Goal: Task Accomplishment & Management: Use online tool/utility

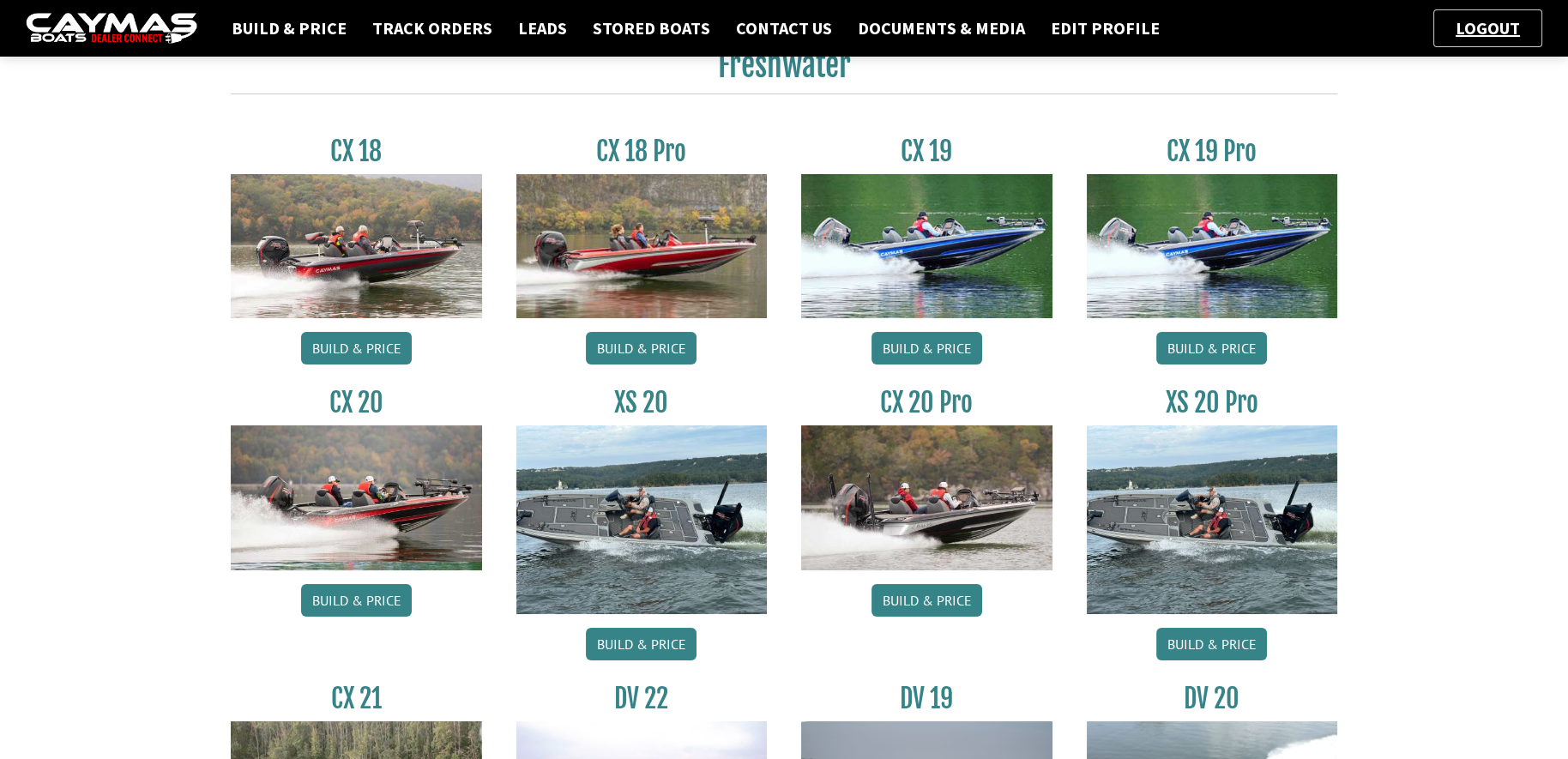
scroll to position [107, 0]
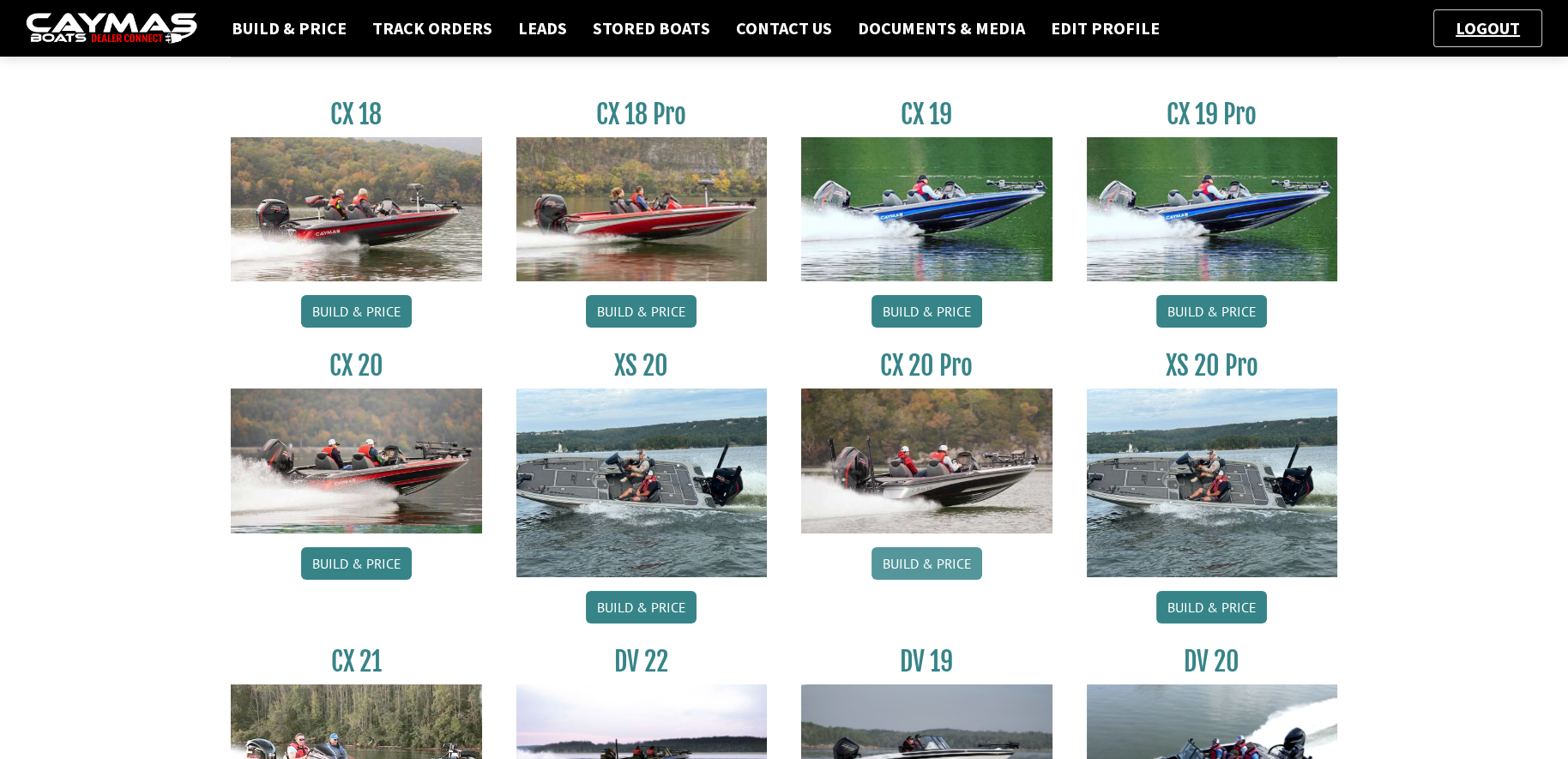
click at [922, 567] on link "Build & Price" at bounding box center [927, 564] width 111 height 32
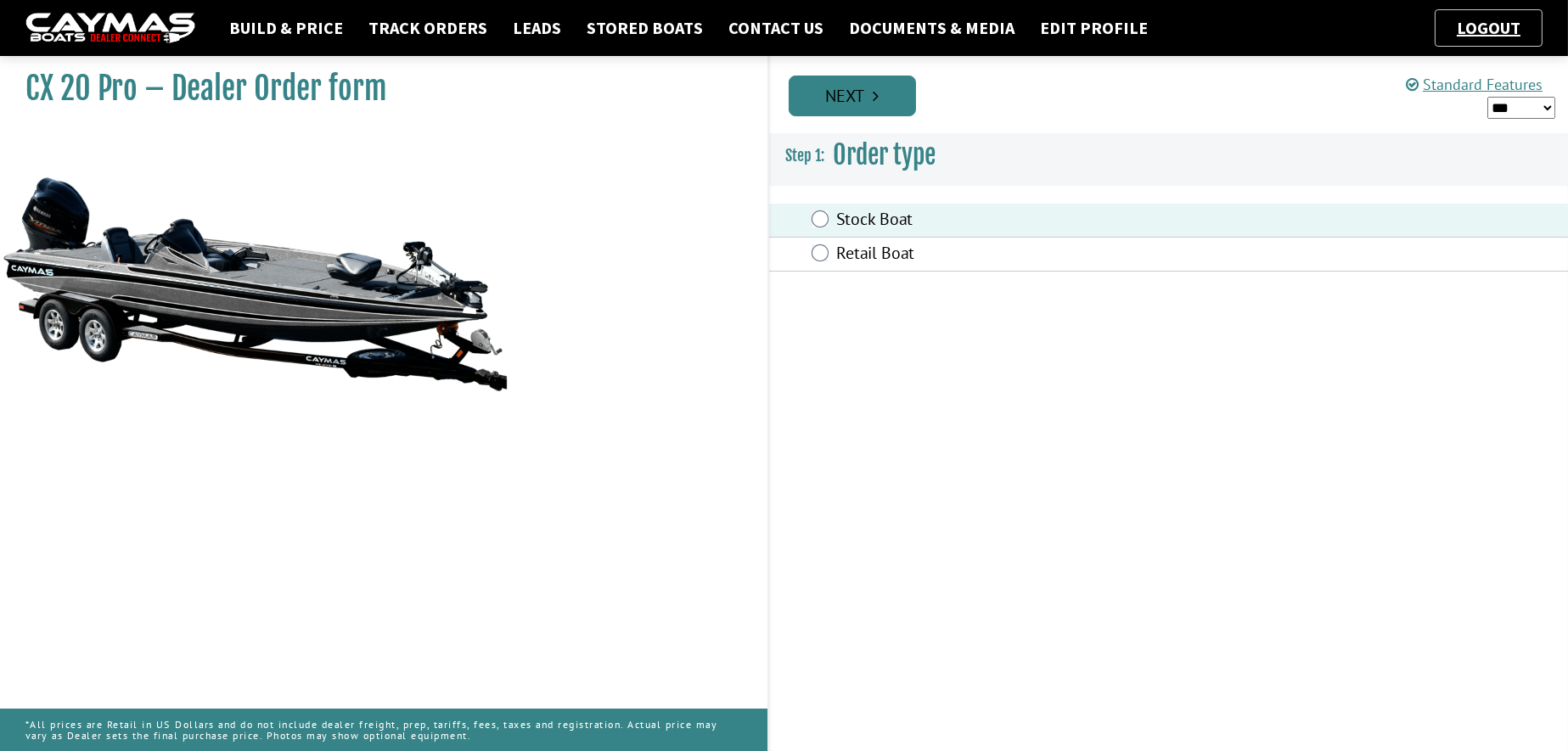
click at [848, 100] on link "Next" at bounding box center [852, 95] width 127 height 41
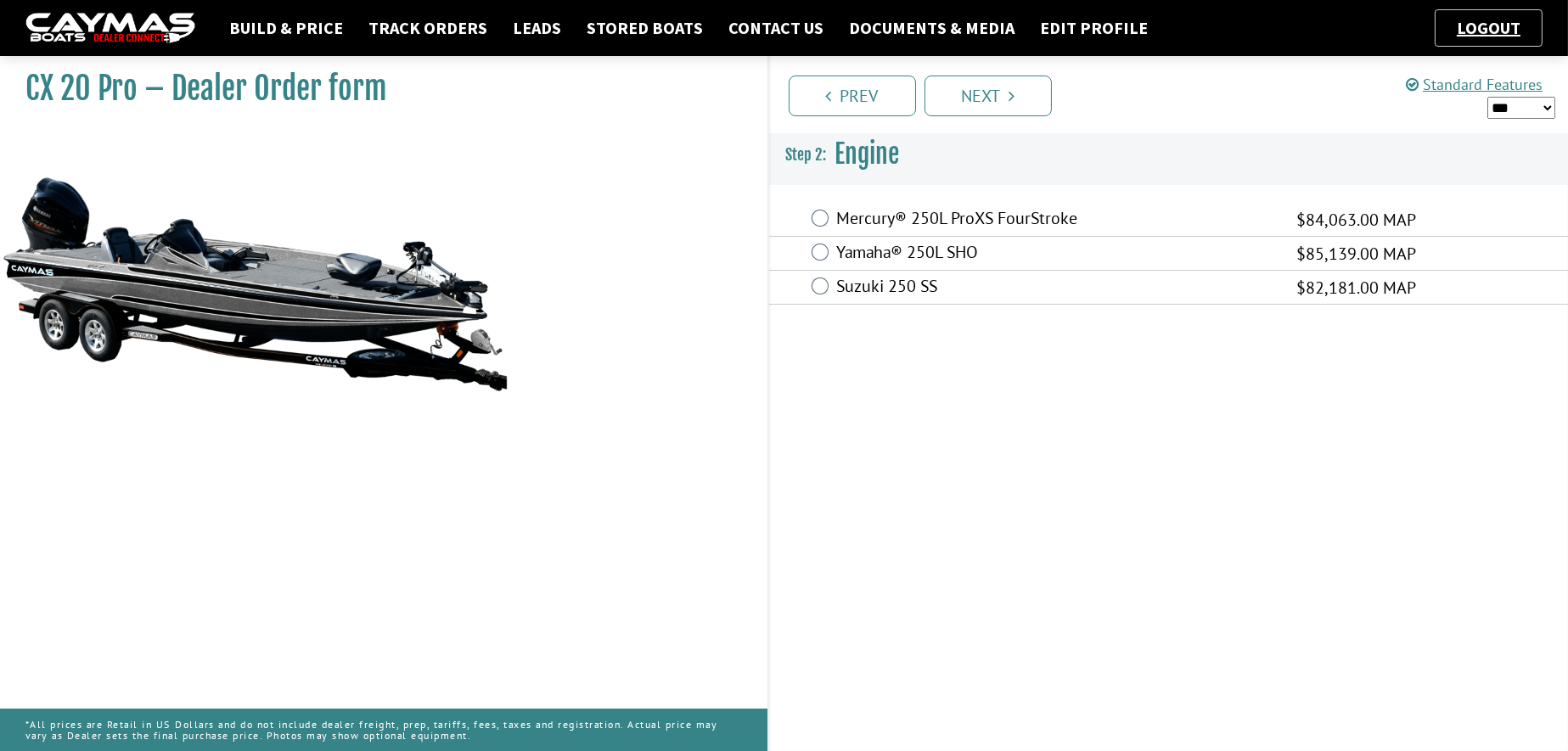
click at [1541, 106] on select "*** ****** ******" at bounding box center [1521, 108] width 68 height 22
select select "*"
click at [1487, 97] on select "*** ****** ******" at bounding box center [1521, 108] width 68 height 22
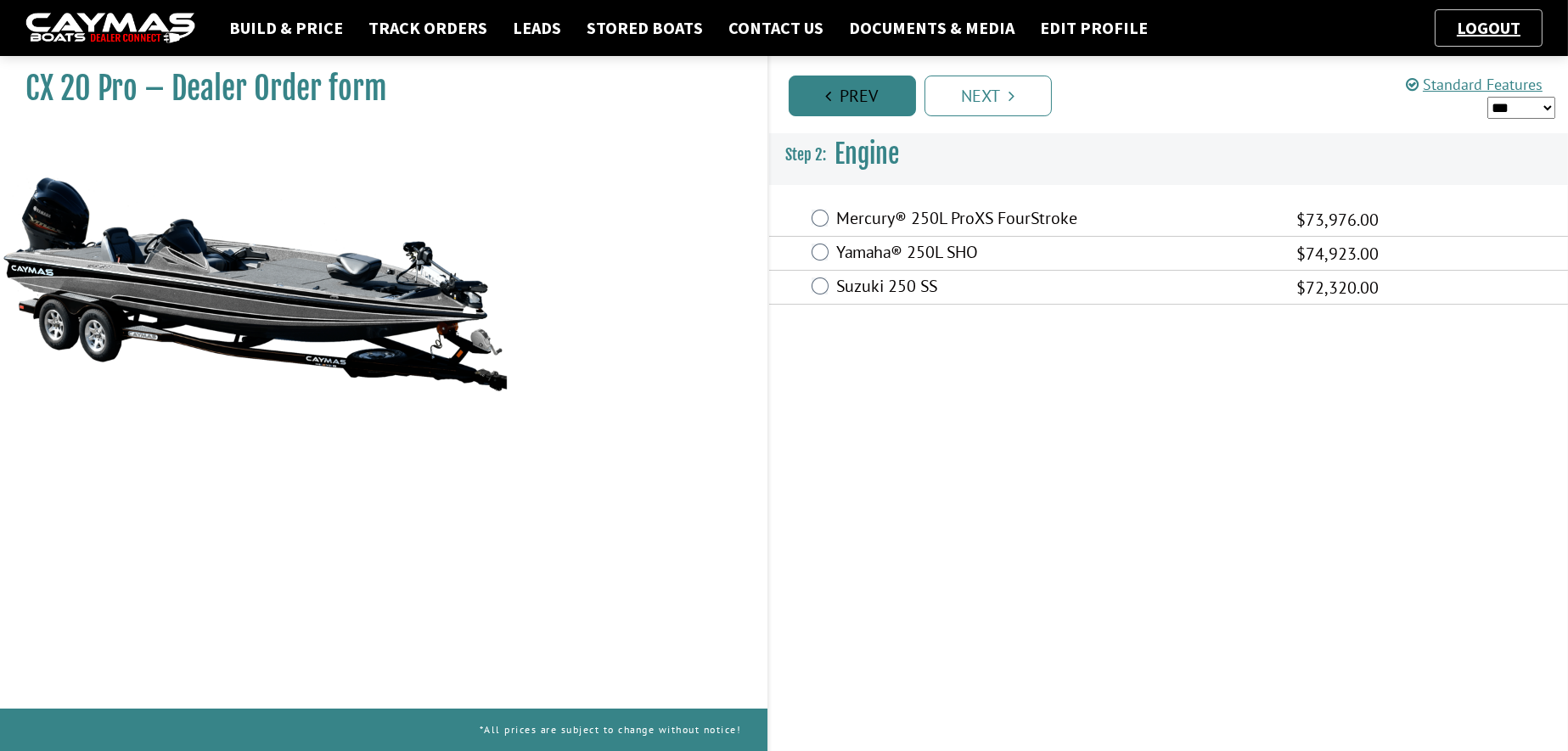
click at [854, 101] on link "Prev" at bounding box center [852, 95] width 127 height 41
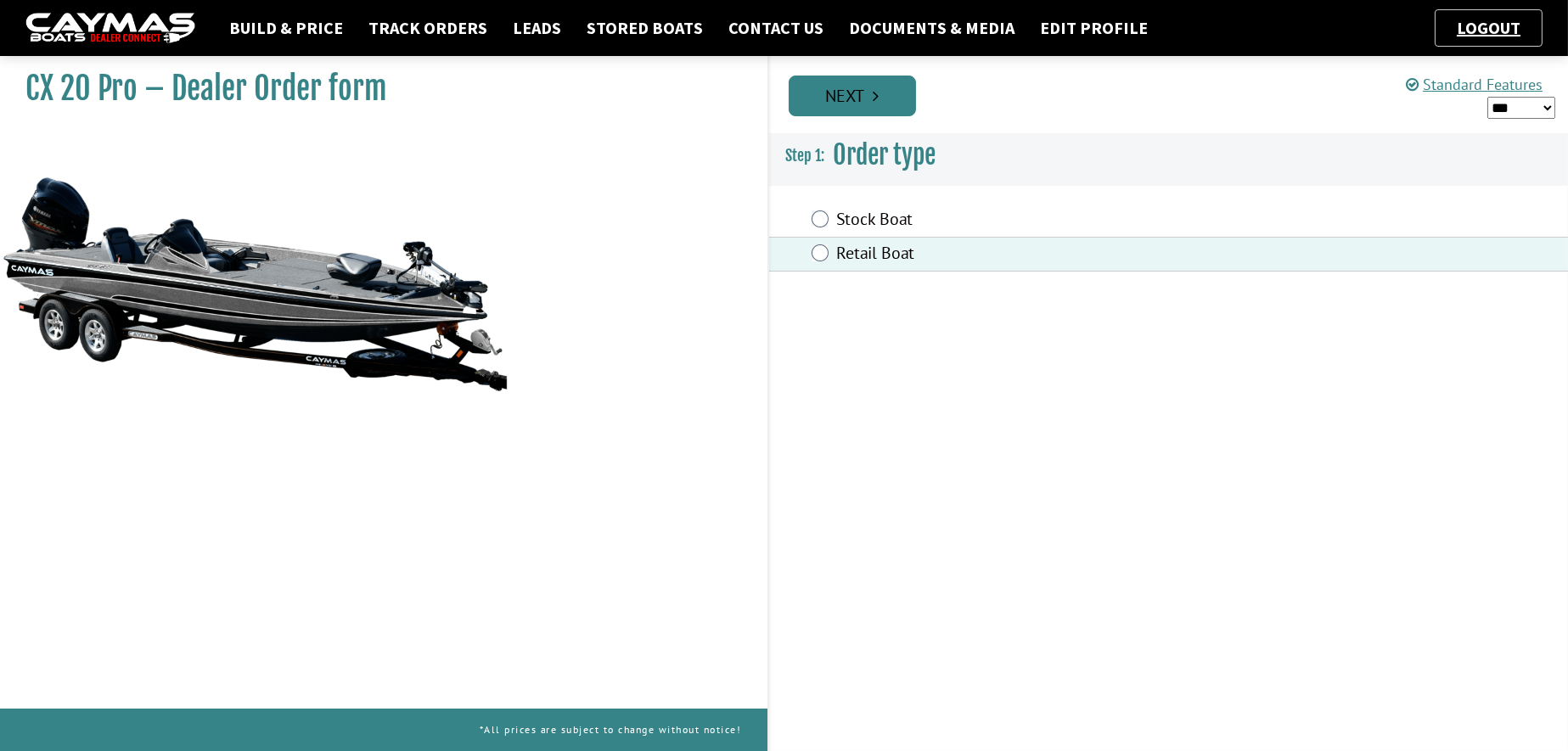
click at [876, 98] on icon "Pagination" at bounding box center [876, 96] width 6 height 17
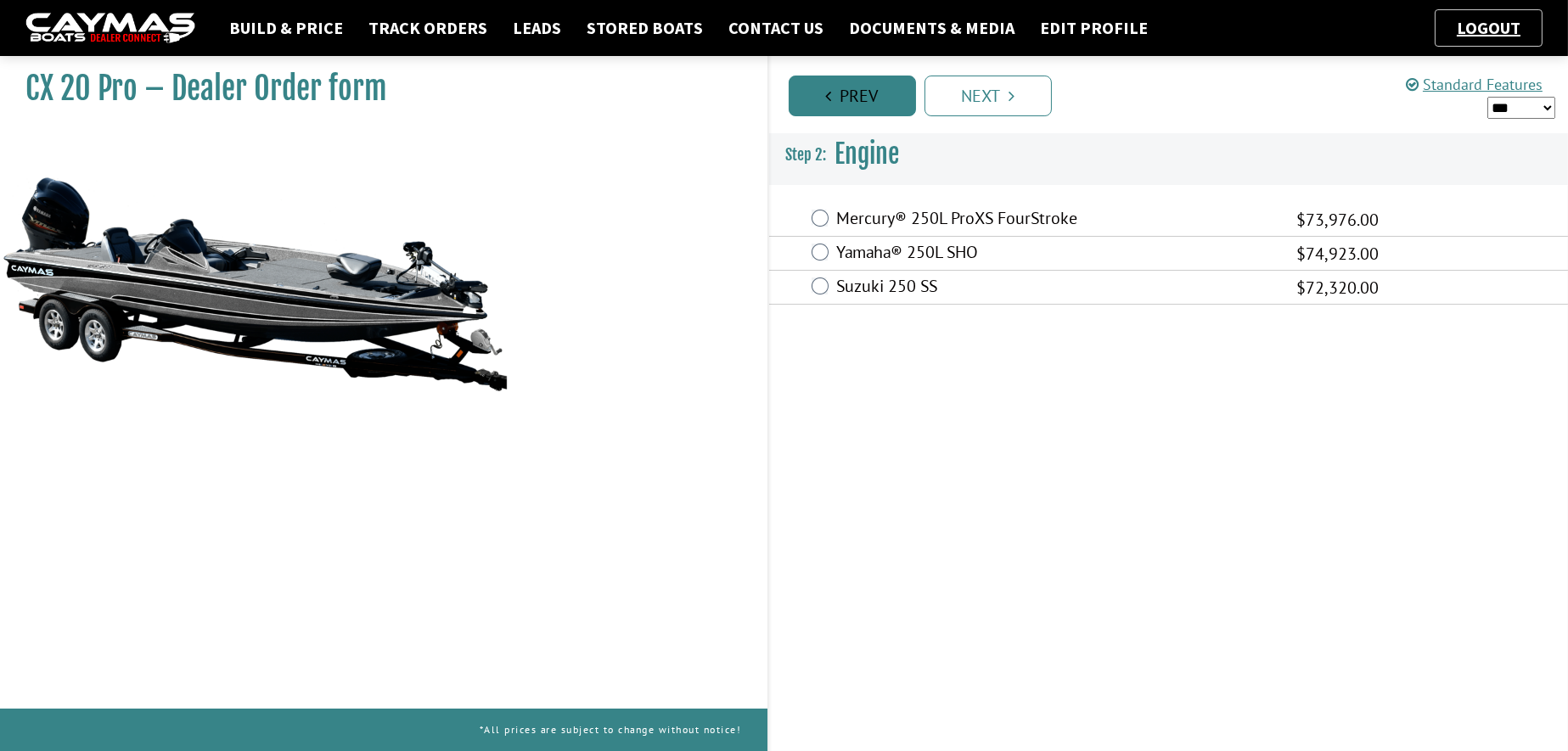
click at [850, 92] on link "Prev" at bounding box center [852, 95] width 127 height 41
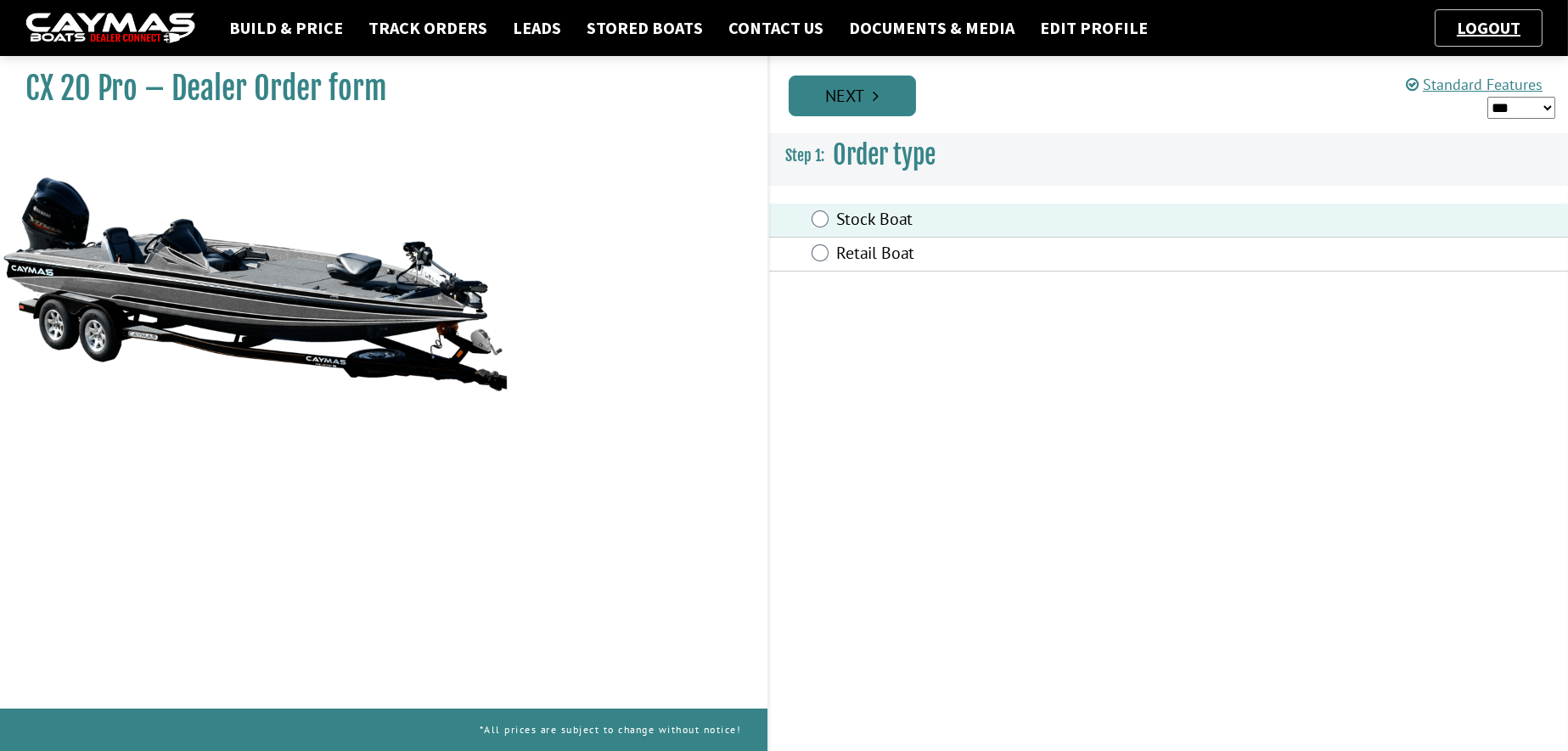
click at [877, 99] on icon "Pagination" at bounding box center [876, 96] width 6 height 17
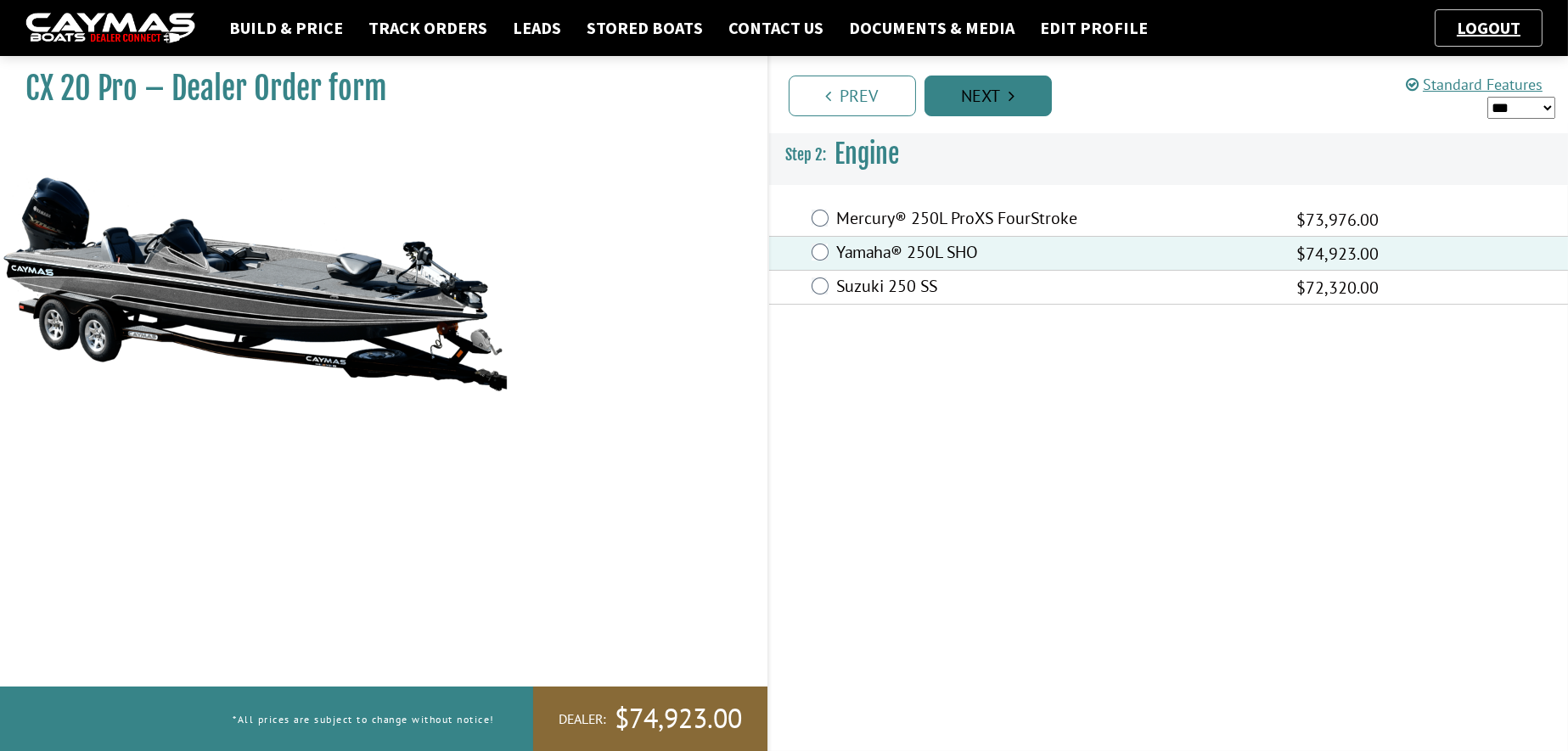
drag, startPoint x: 969, startPoint y: 100, endPoint x: 956, endPoint y: 105, distance: 13.9
click at [968, 100] on link "Next" at bounding box center [988, 95] width 127 height 41
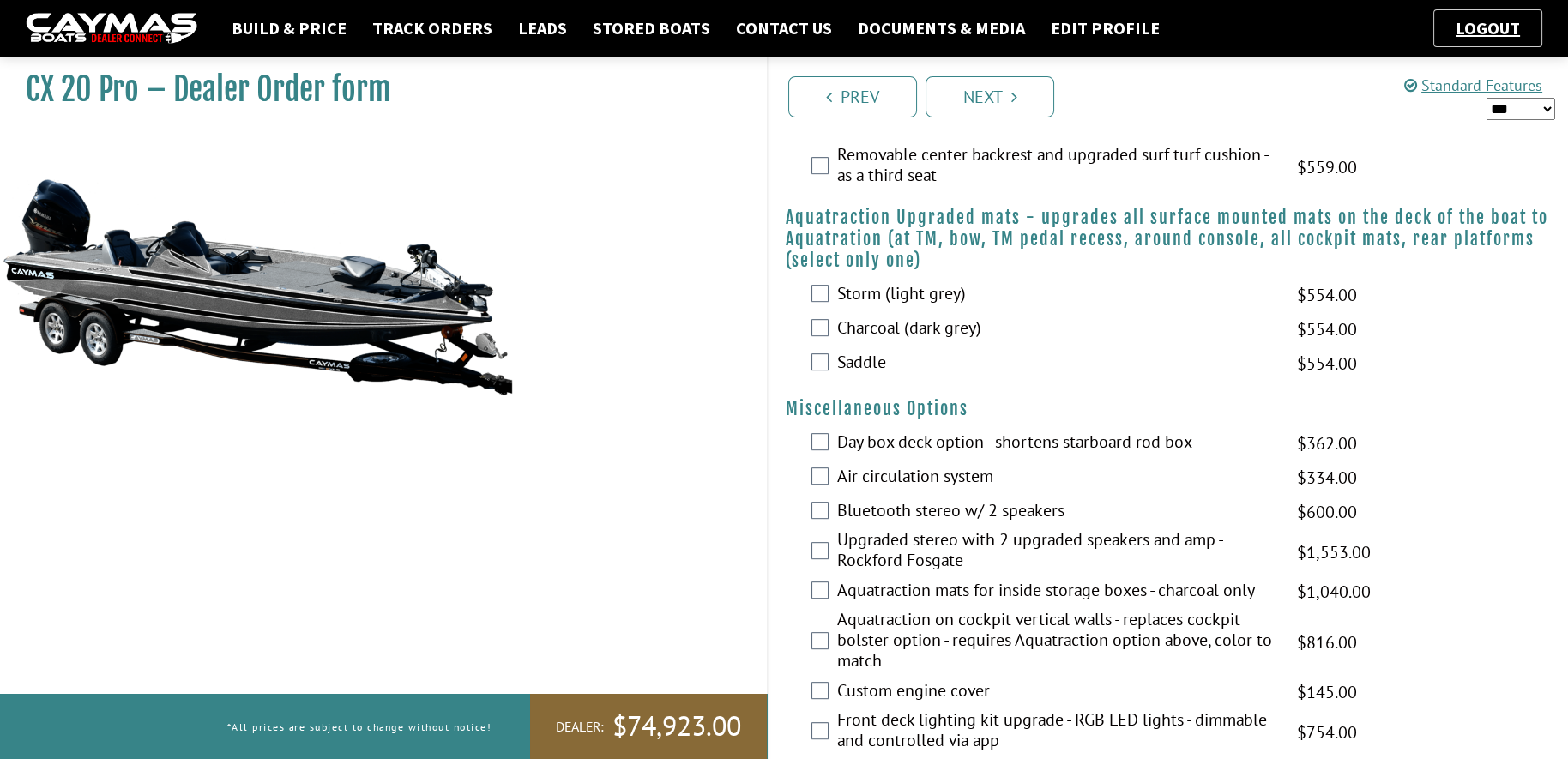
scroll to position [2252, 0]
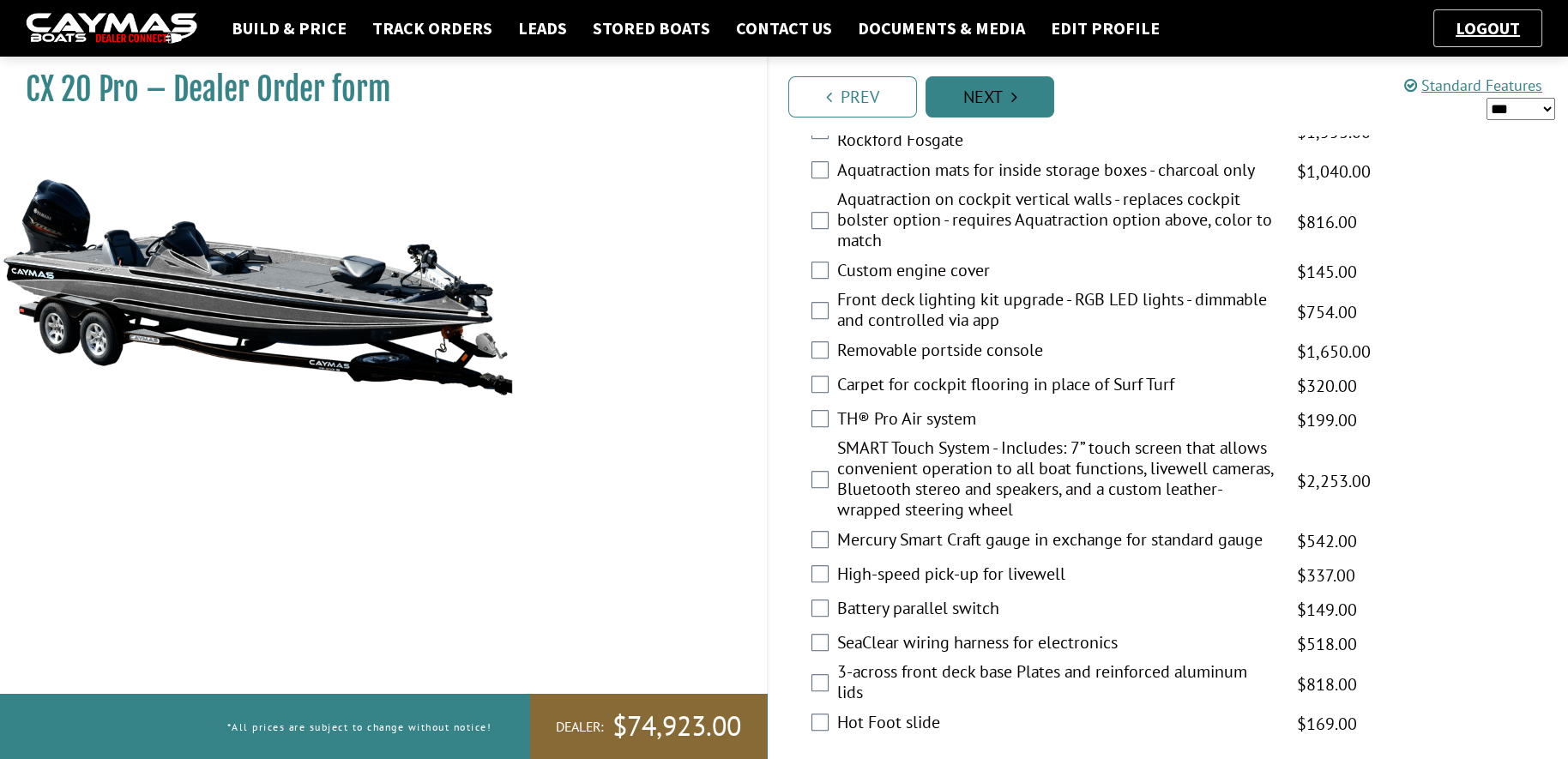
click at [1002, 90] on link "Next" at bounding box center [989, 96] width 129 height 41
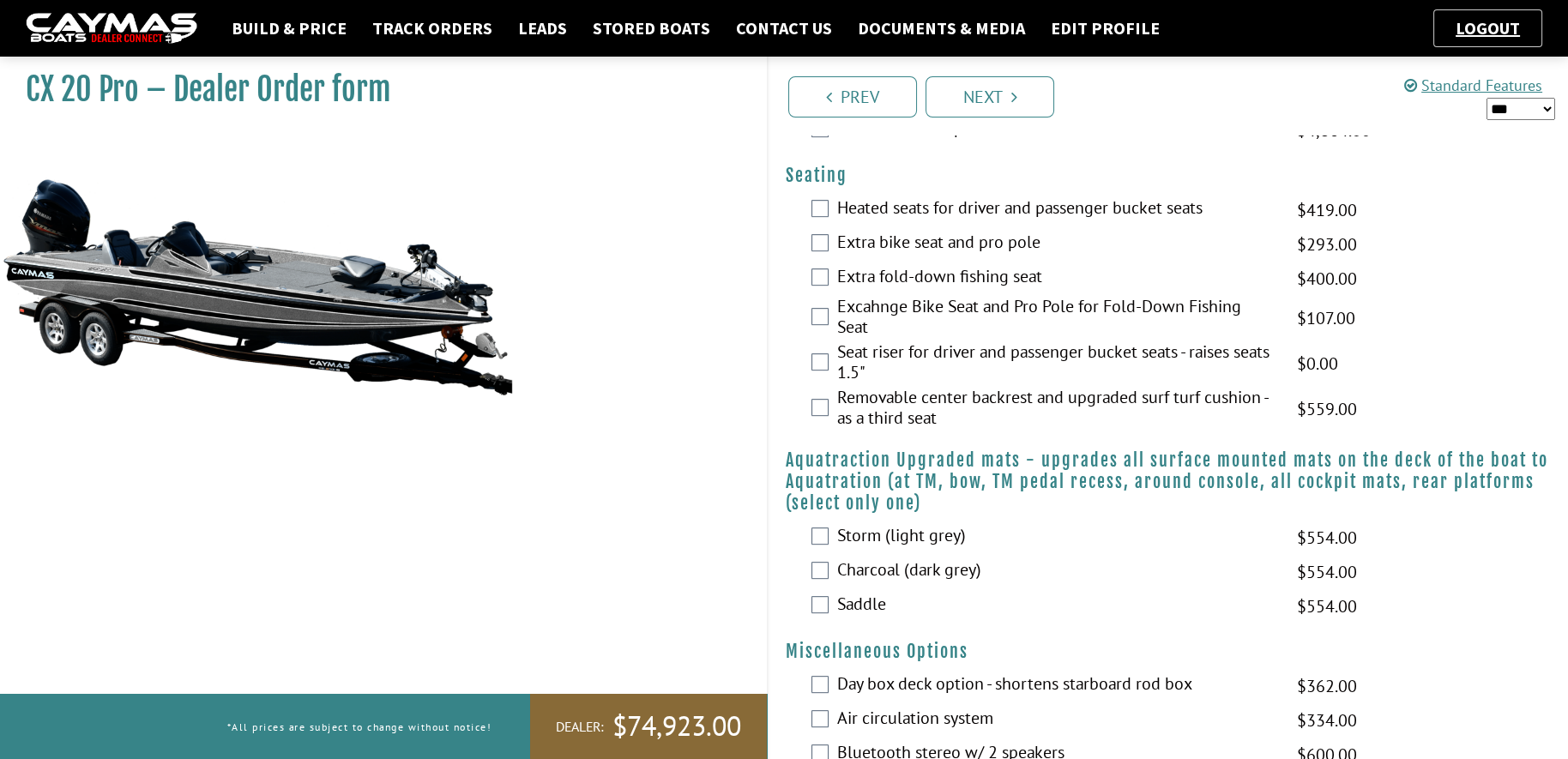
scroll to position [1382, 0]
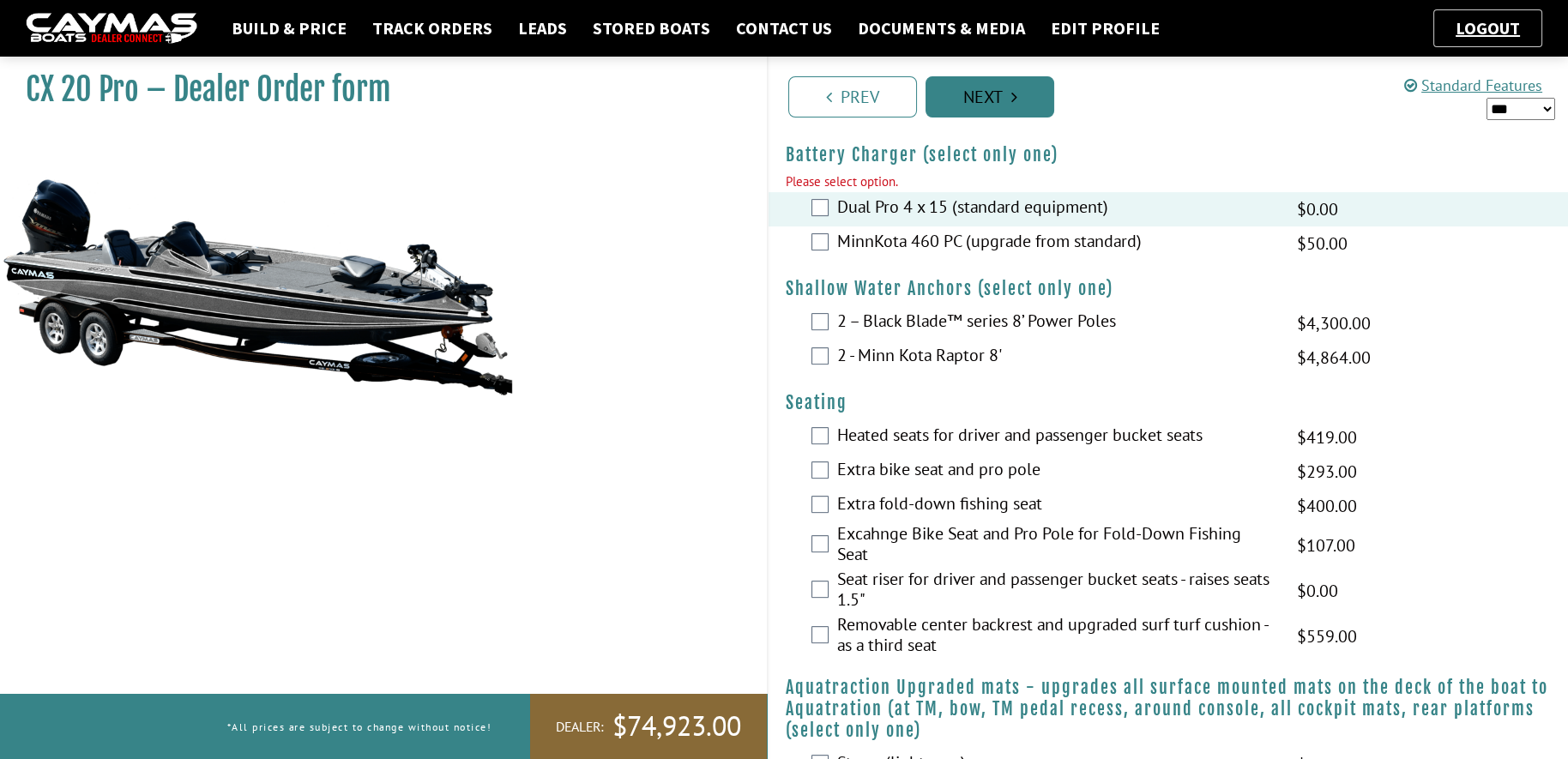
click at [1000, 93] on link "Next" at bounding box center [989, 96] width 129 height 41
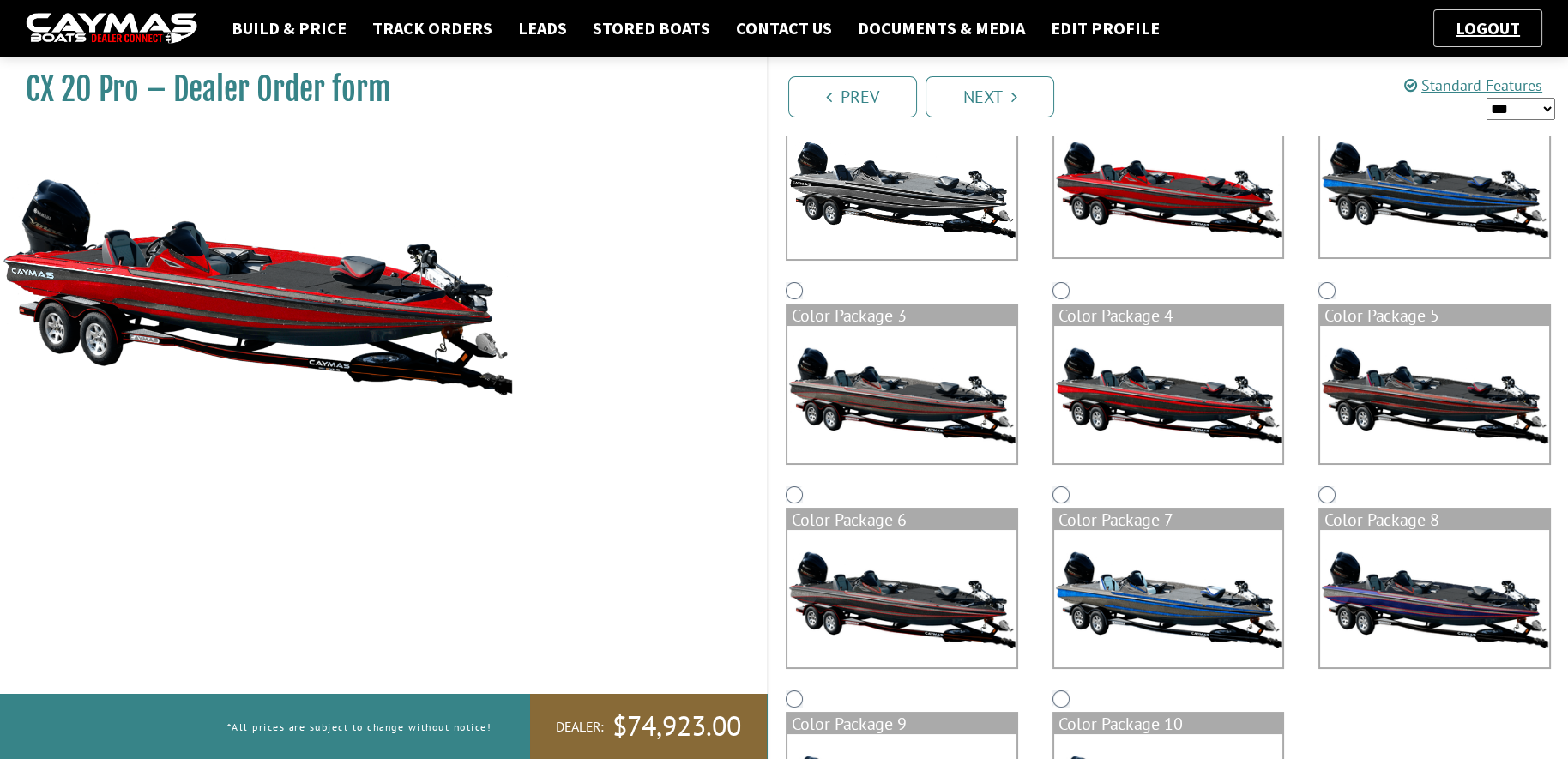
scroll to position [356, 0]
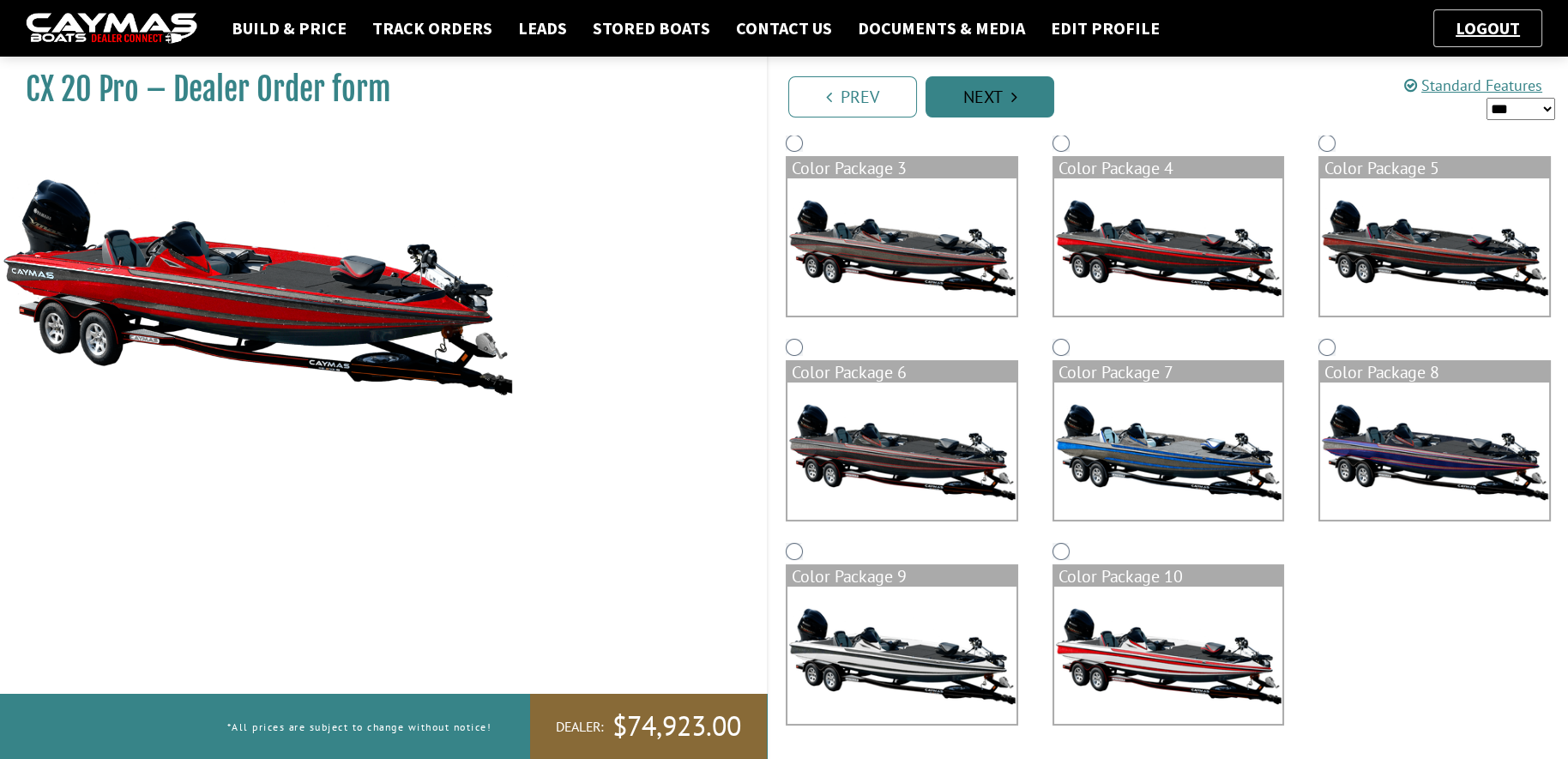
click at [988, 90] on link "Next" at bounding box center [989, 96] width 129 height 41
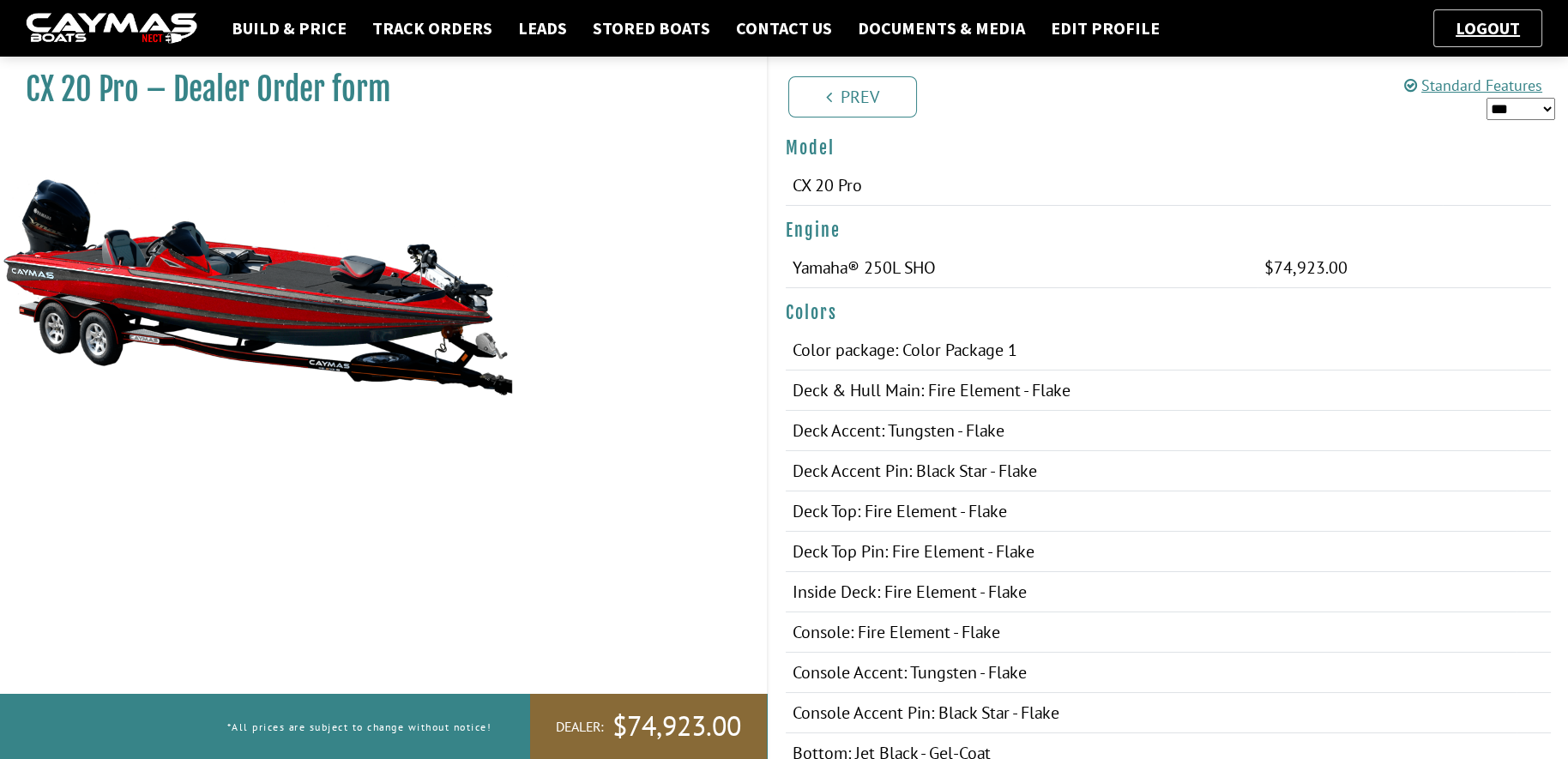
scroll to position [0, 0]
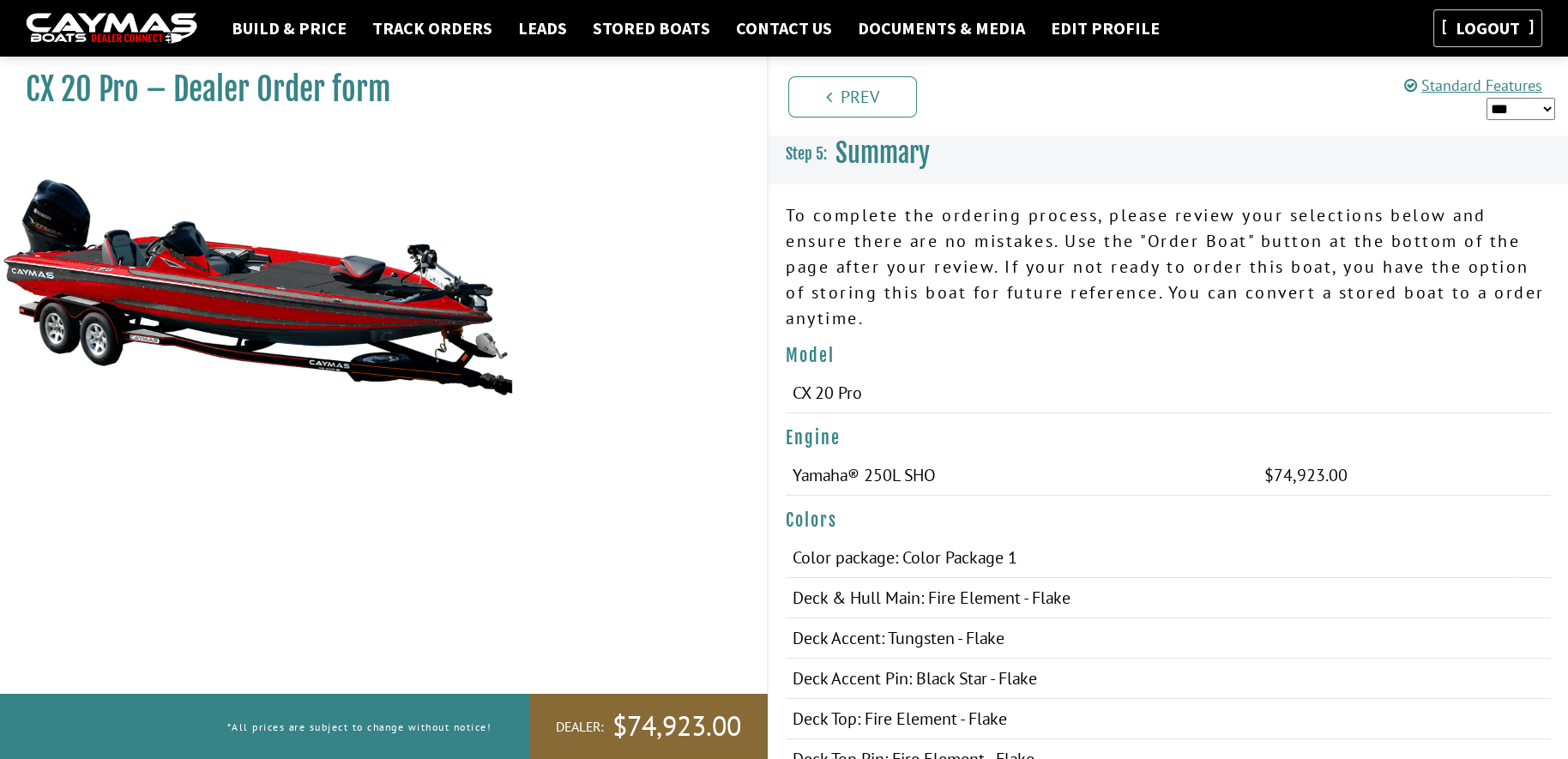
click at [1487, 18] on link "Logout" at bounding box center [1487, 28] width 81 height 21
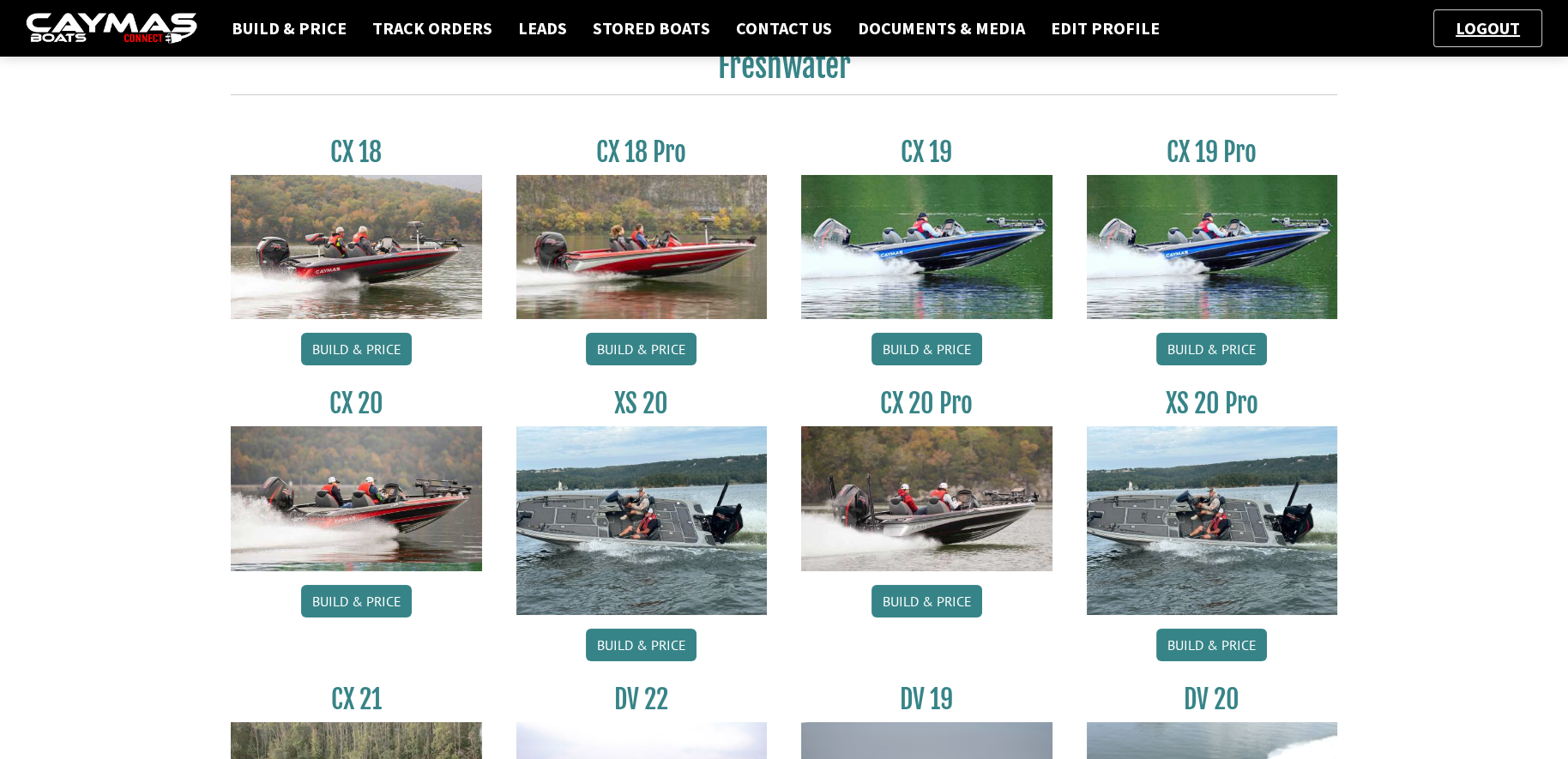
scroll to position [107, 0]
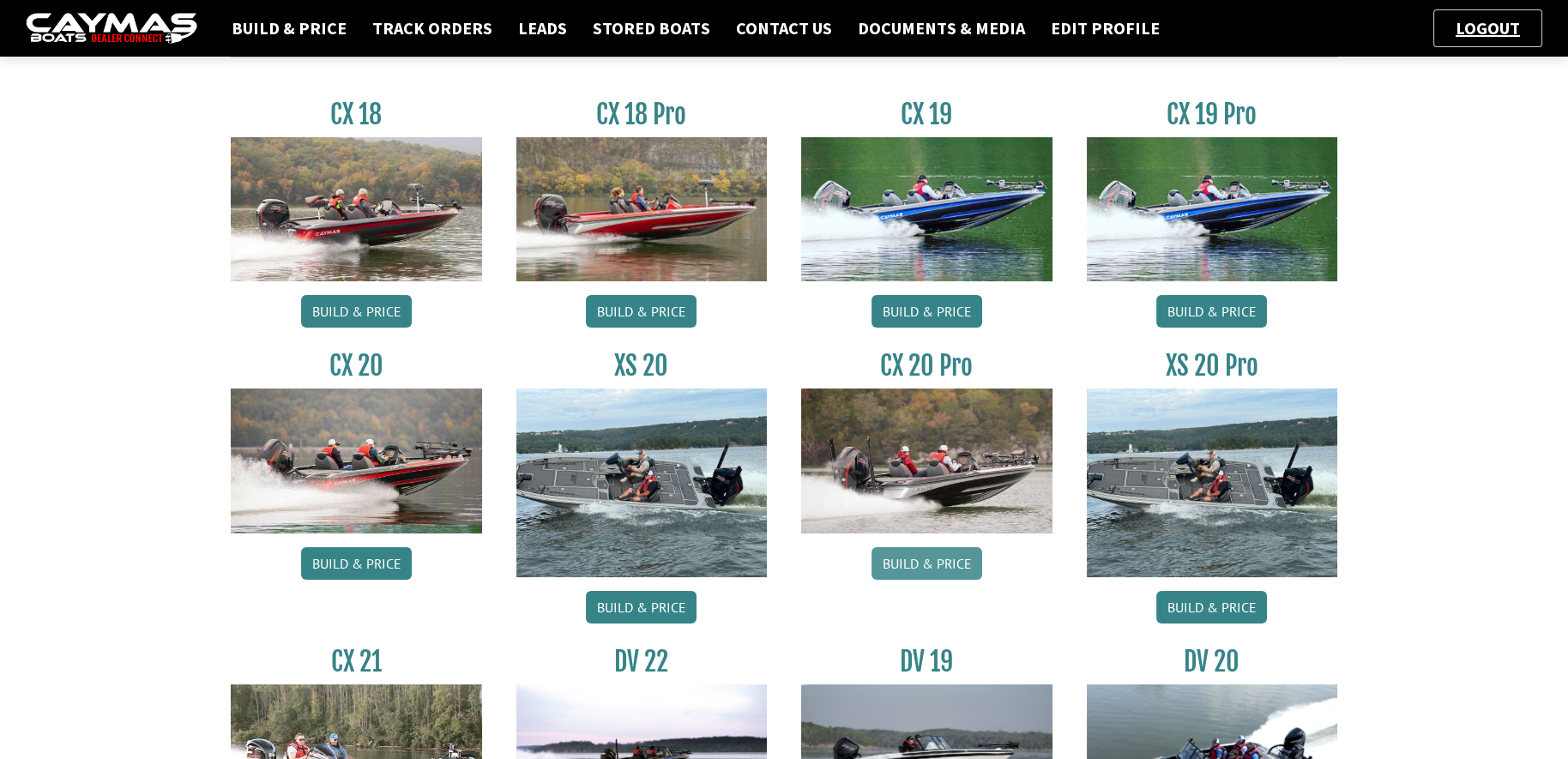
click at [933, 569] on link "Build & Price" at bounding box center [927, 564] width 111 height 32
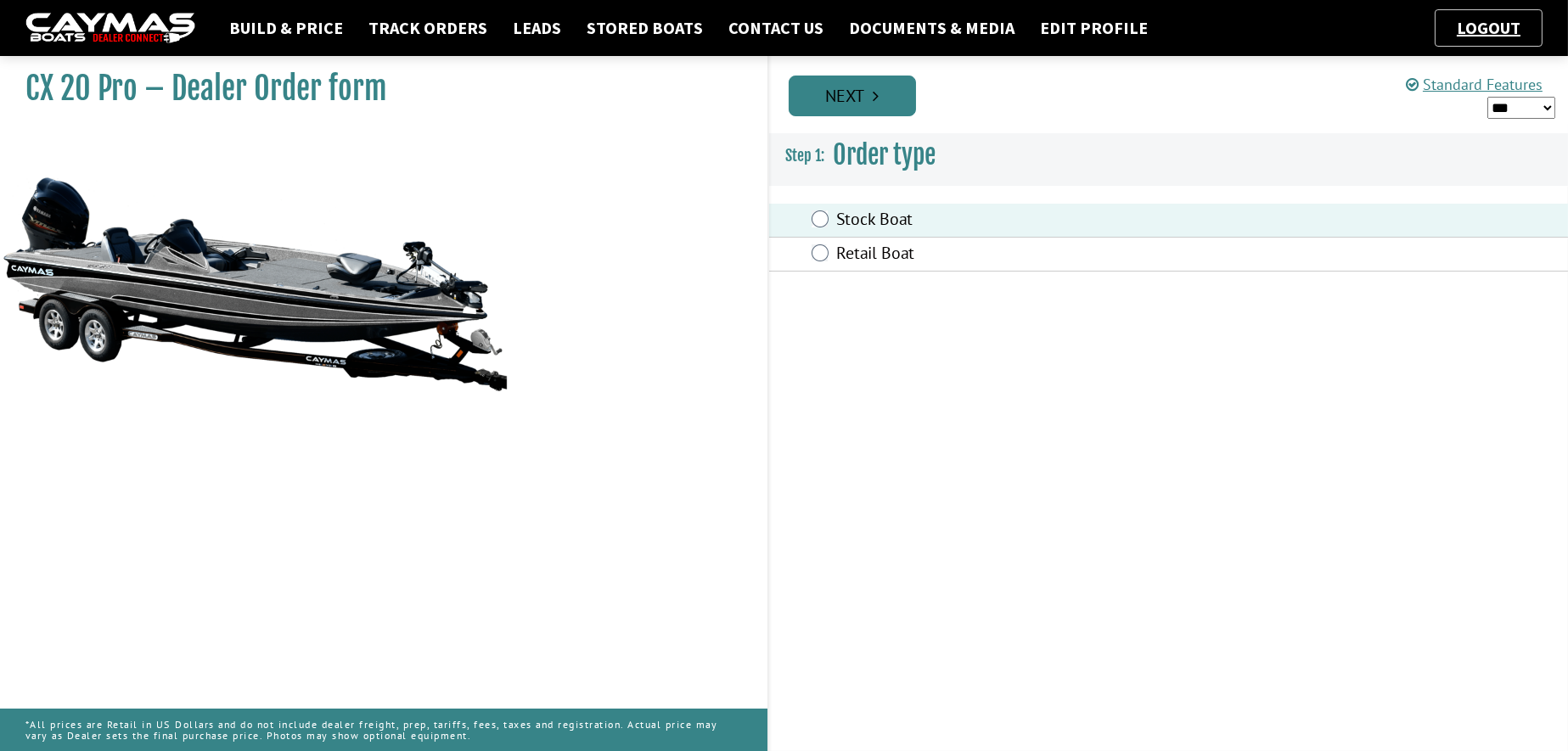
click at [876, 101] on icon "Pagination" at bounding box center [876, 96] width 6 height 17
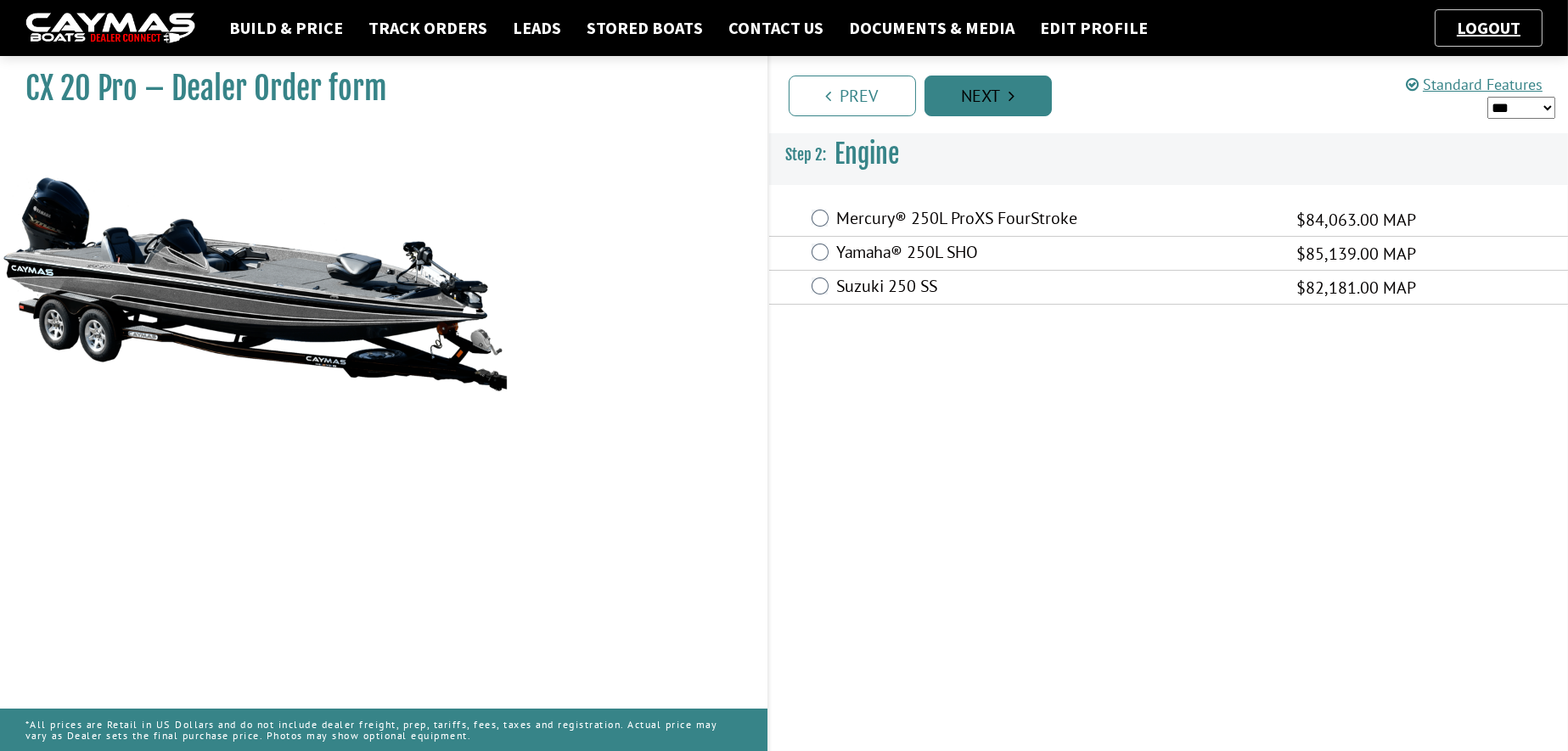
click at [979, 89] on link "Next" at bounding box center [988, 95] width 127 height 41
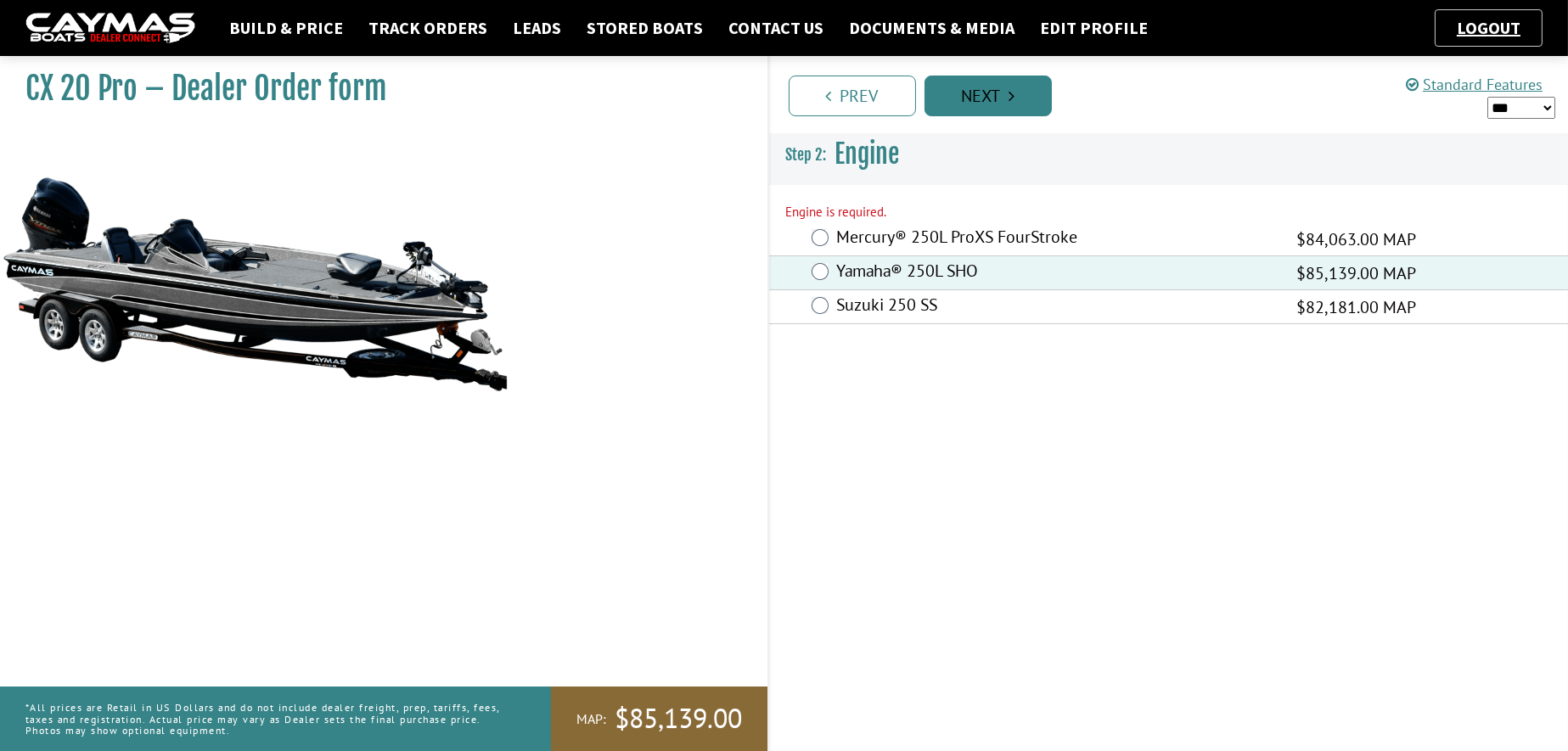
click at [995, 102] on link "Next" at bounding box center [988, 95] width 127 height 41
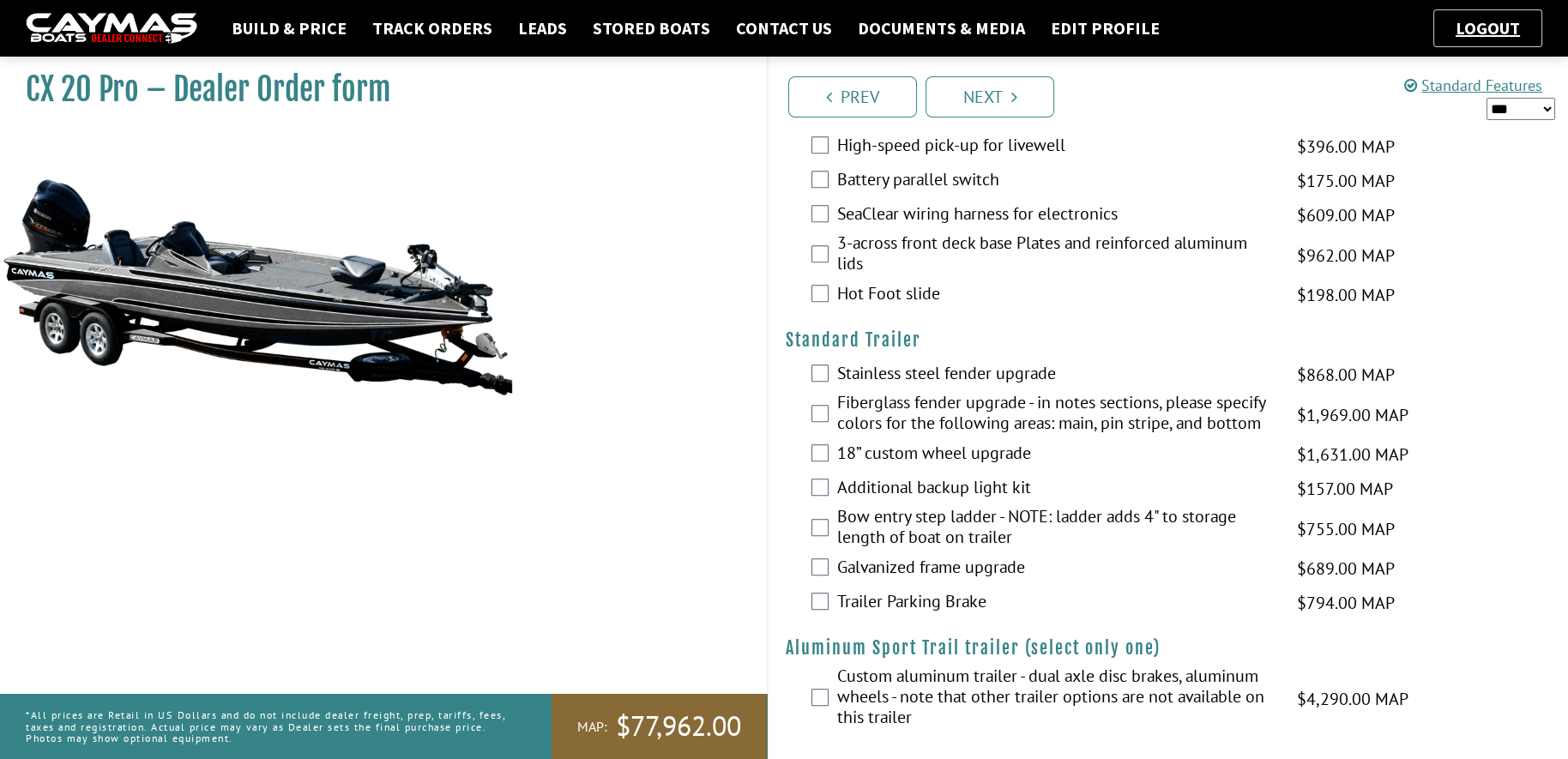
scroll to position [2685, 0]
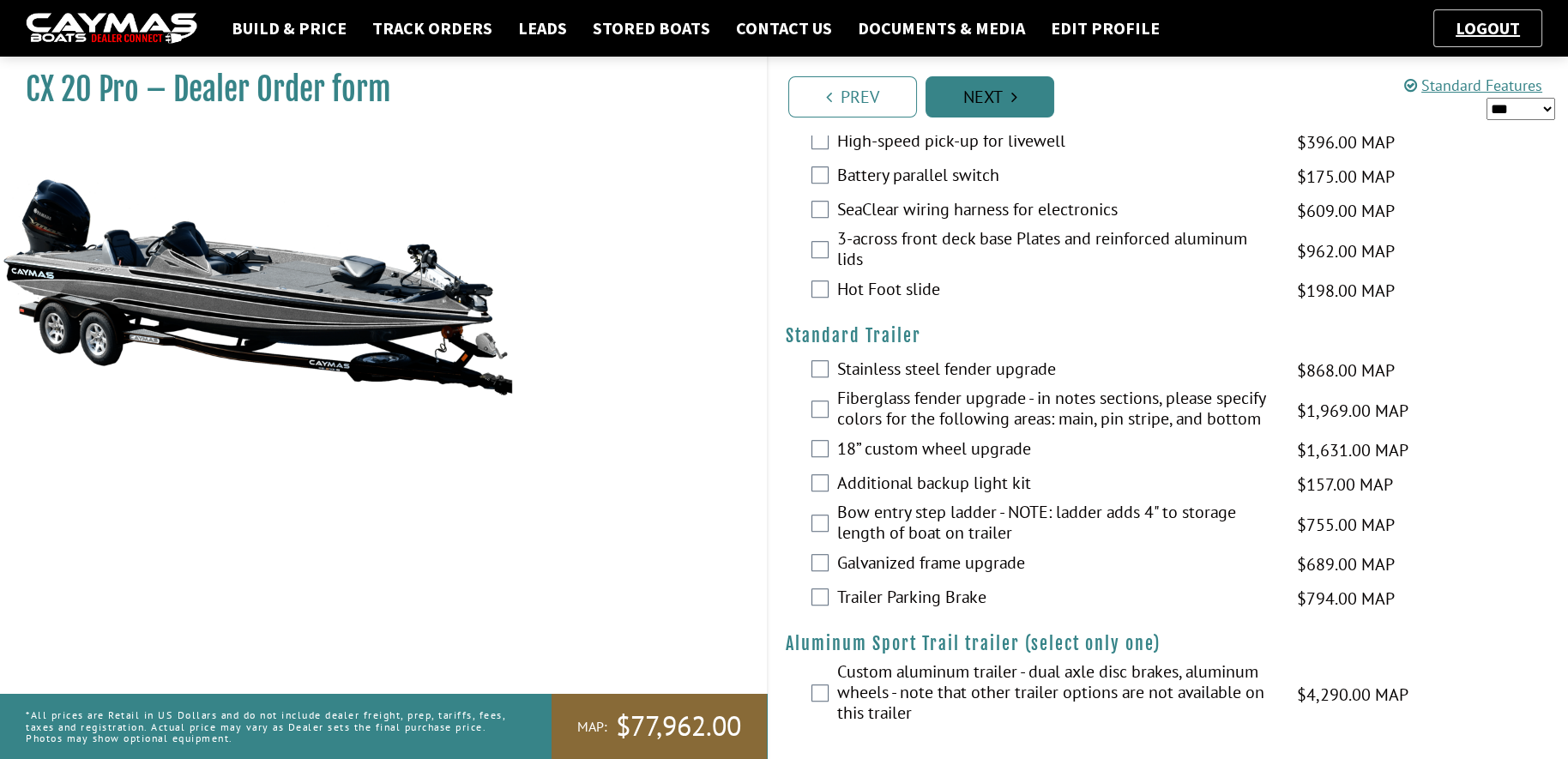
click at [984, 108] on link "Next" at bounding box center [989, 96] width 129 height 41
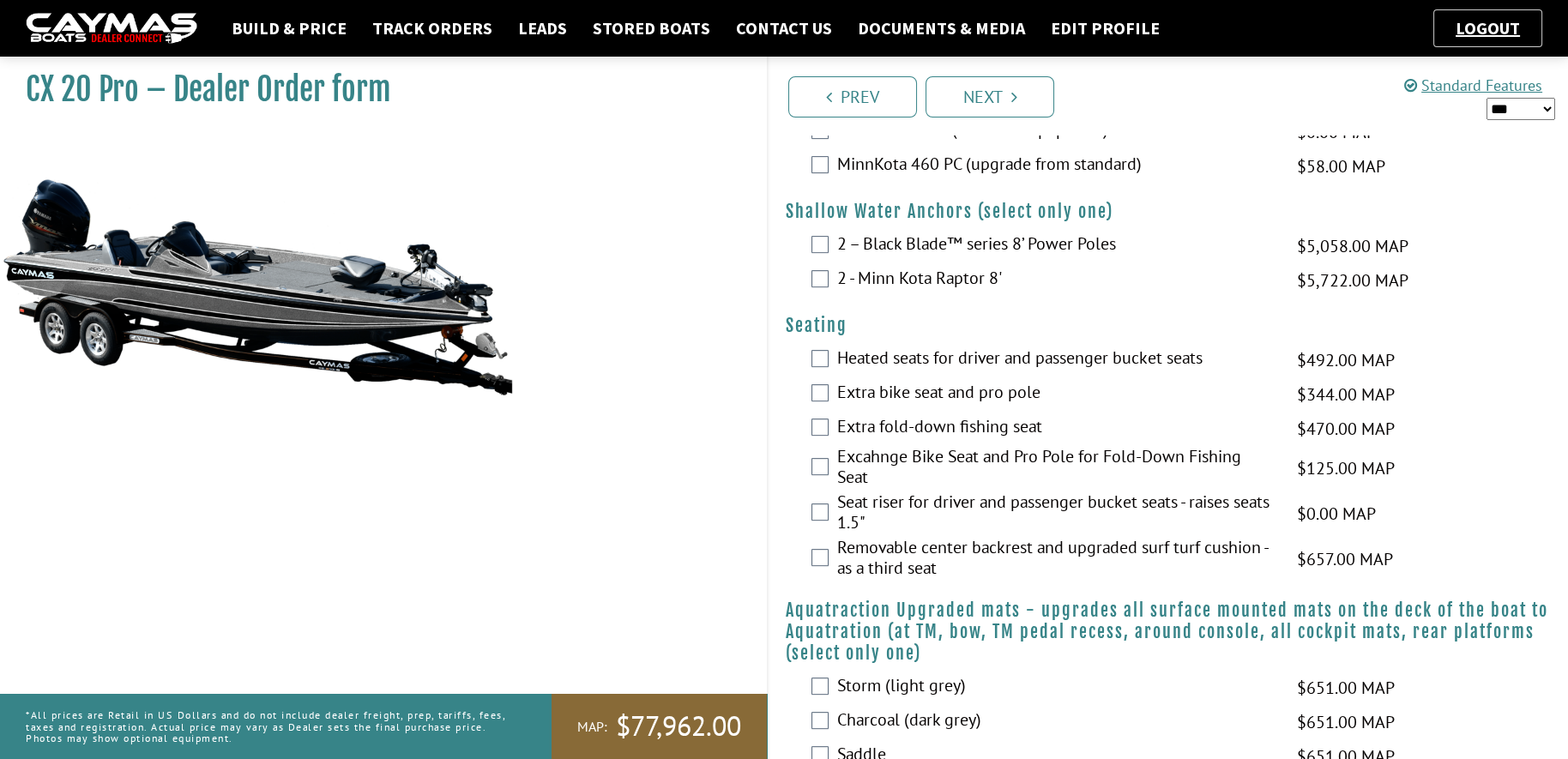
scroll to position [1382, 0]
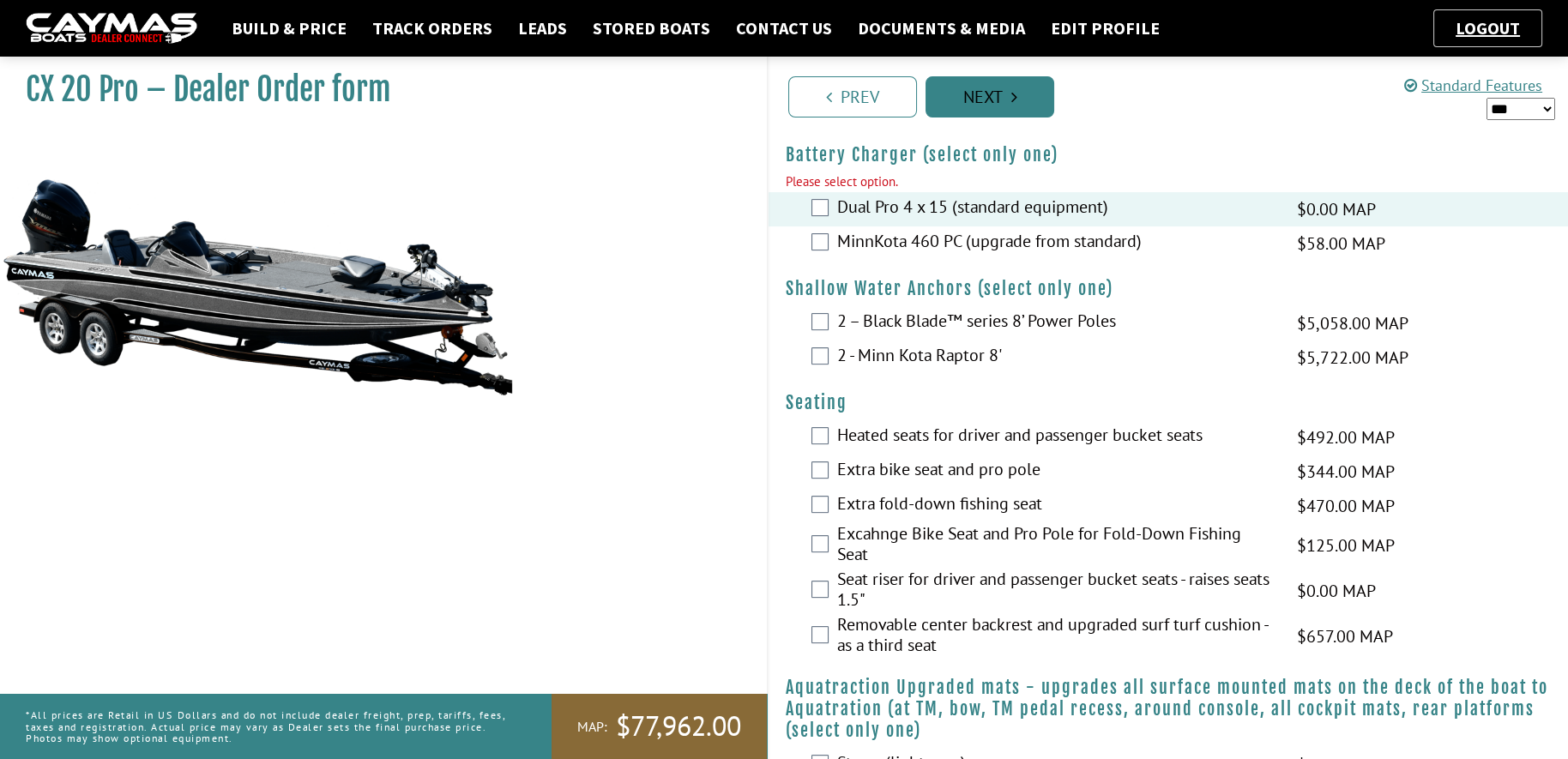
click at [984, 99] on link "Next" at bounding box center [989, 96] width 129 height 41
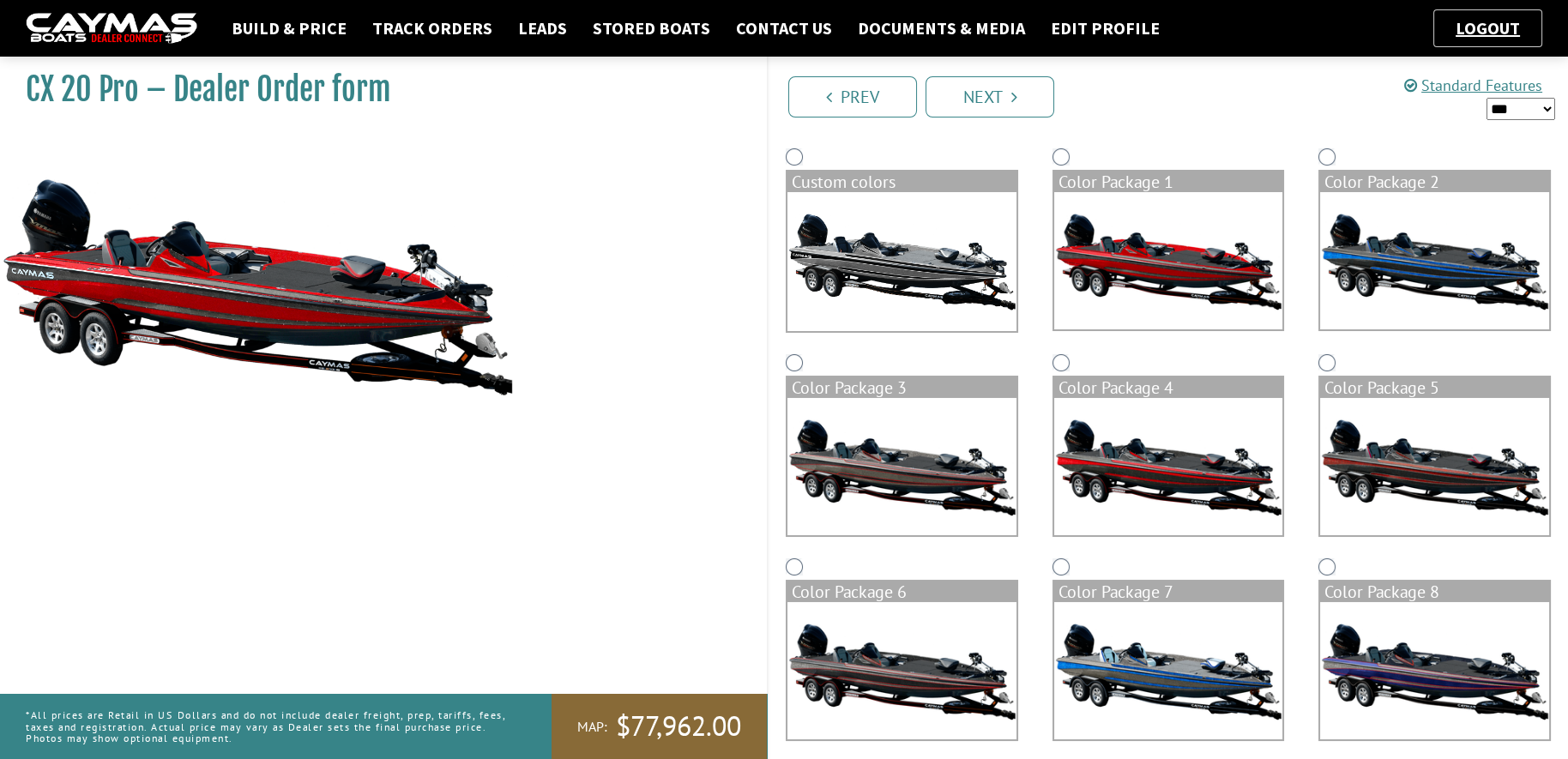
scroll to position [0, 0]
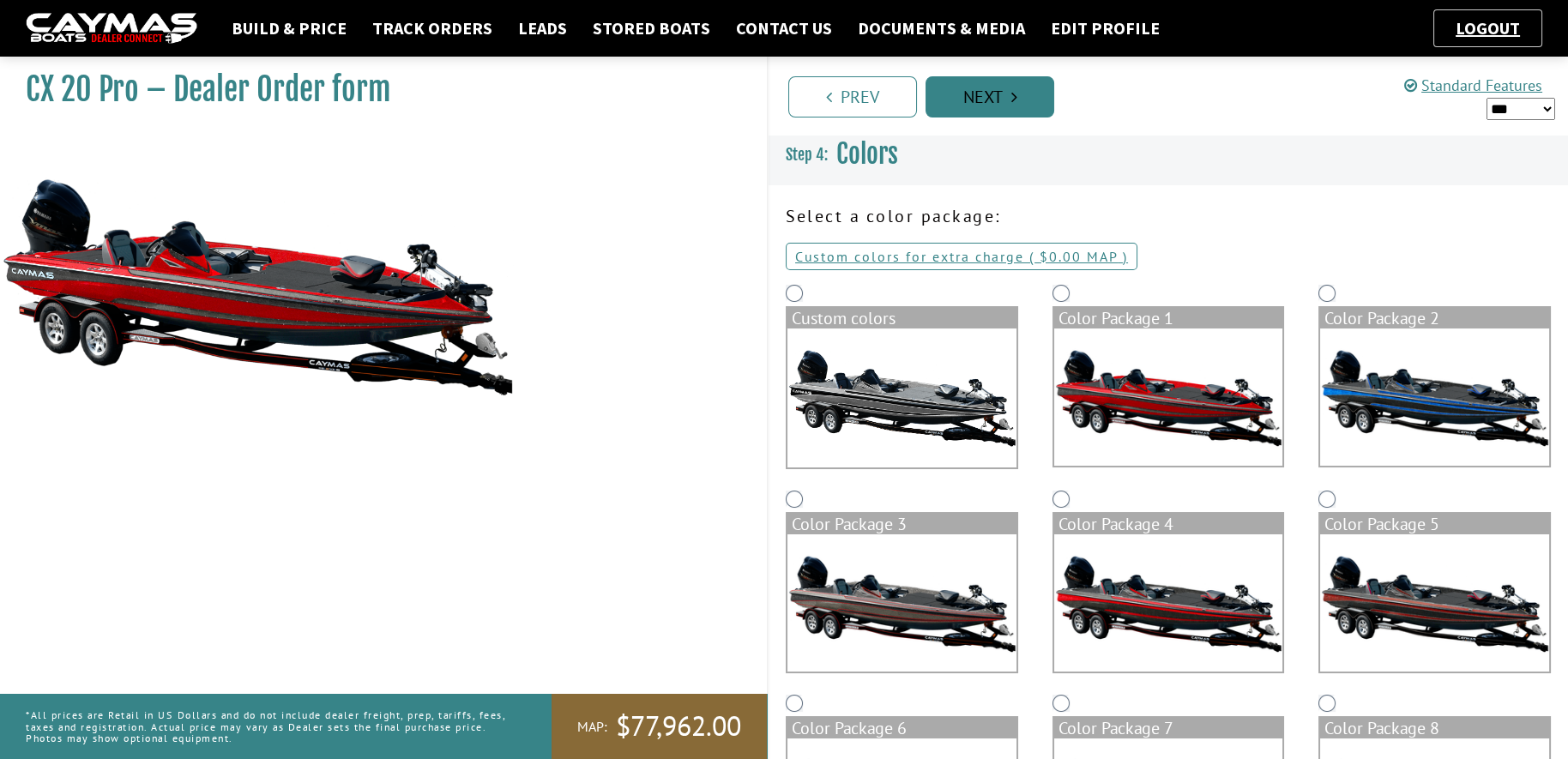
click at [985, 110] on link "Next" at bounding box center [989, 96] width 129 height 41
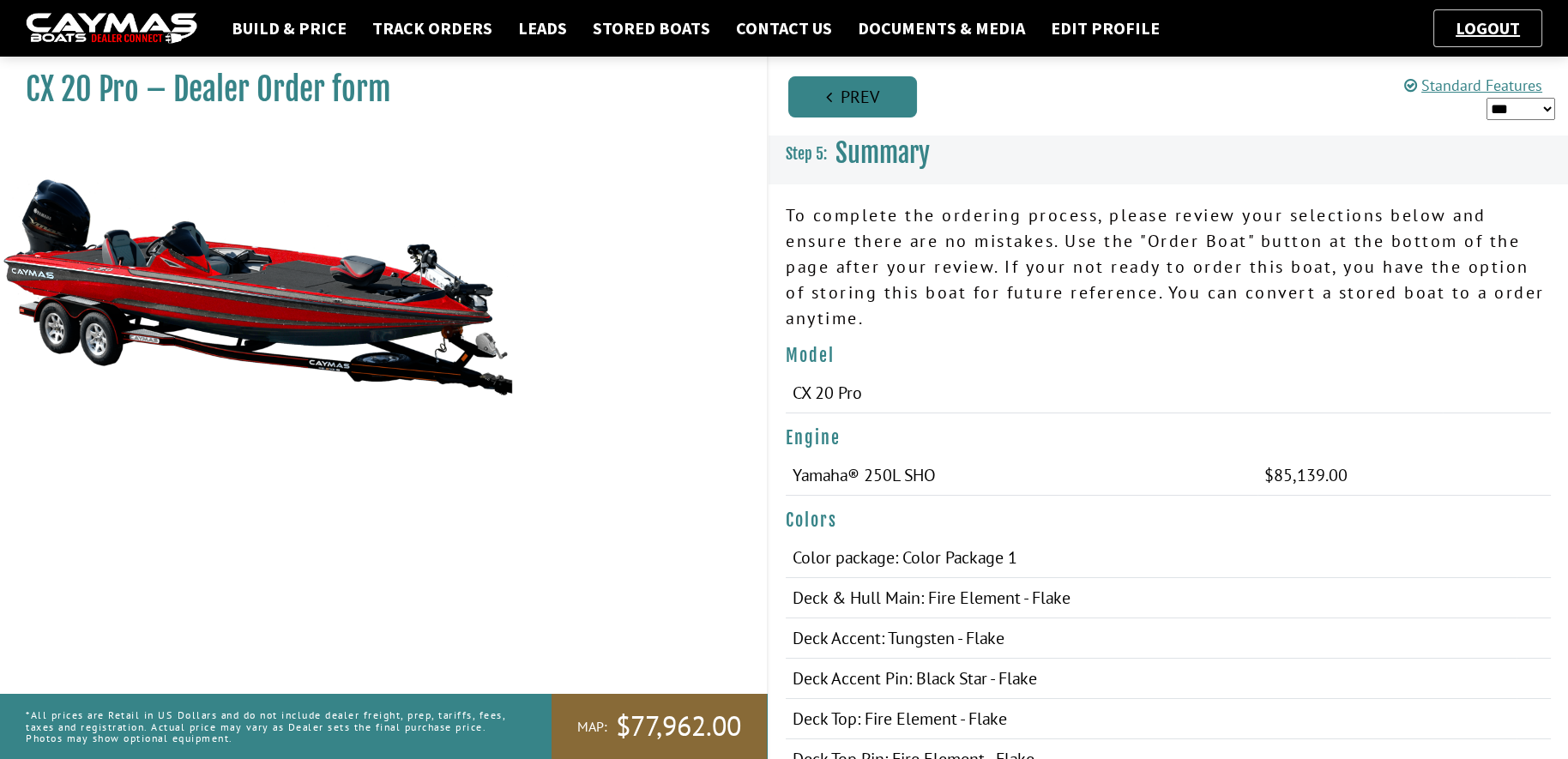
click at [877, 100] on link "Prev" at bounding box center [852, 96] width 129 height 41
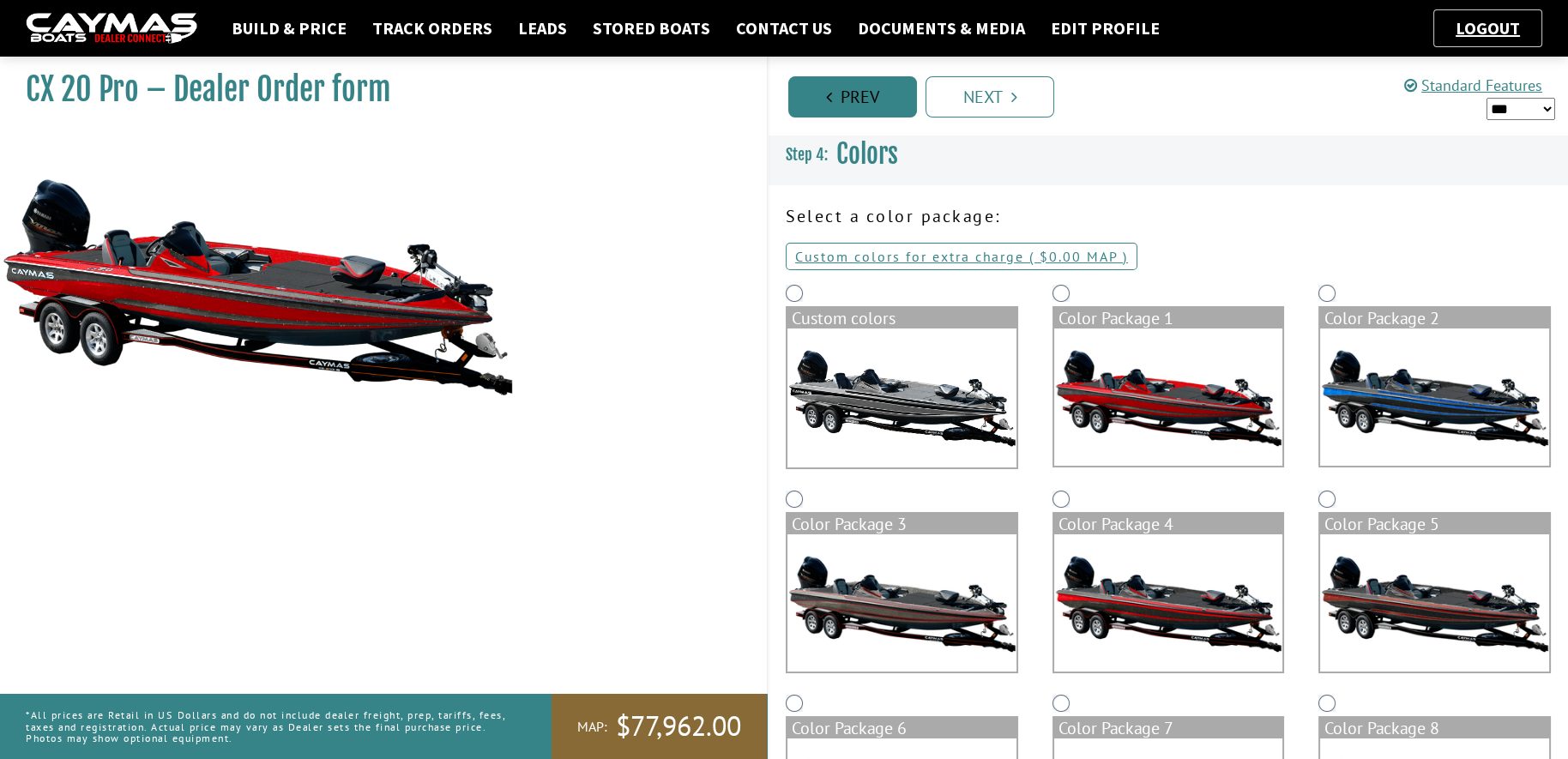
click at [877, 100] on link "Prev" at bounding box center [852, 96] width 129 height 41
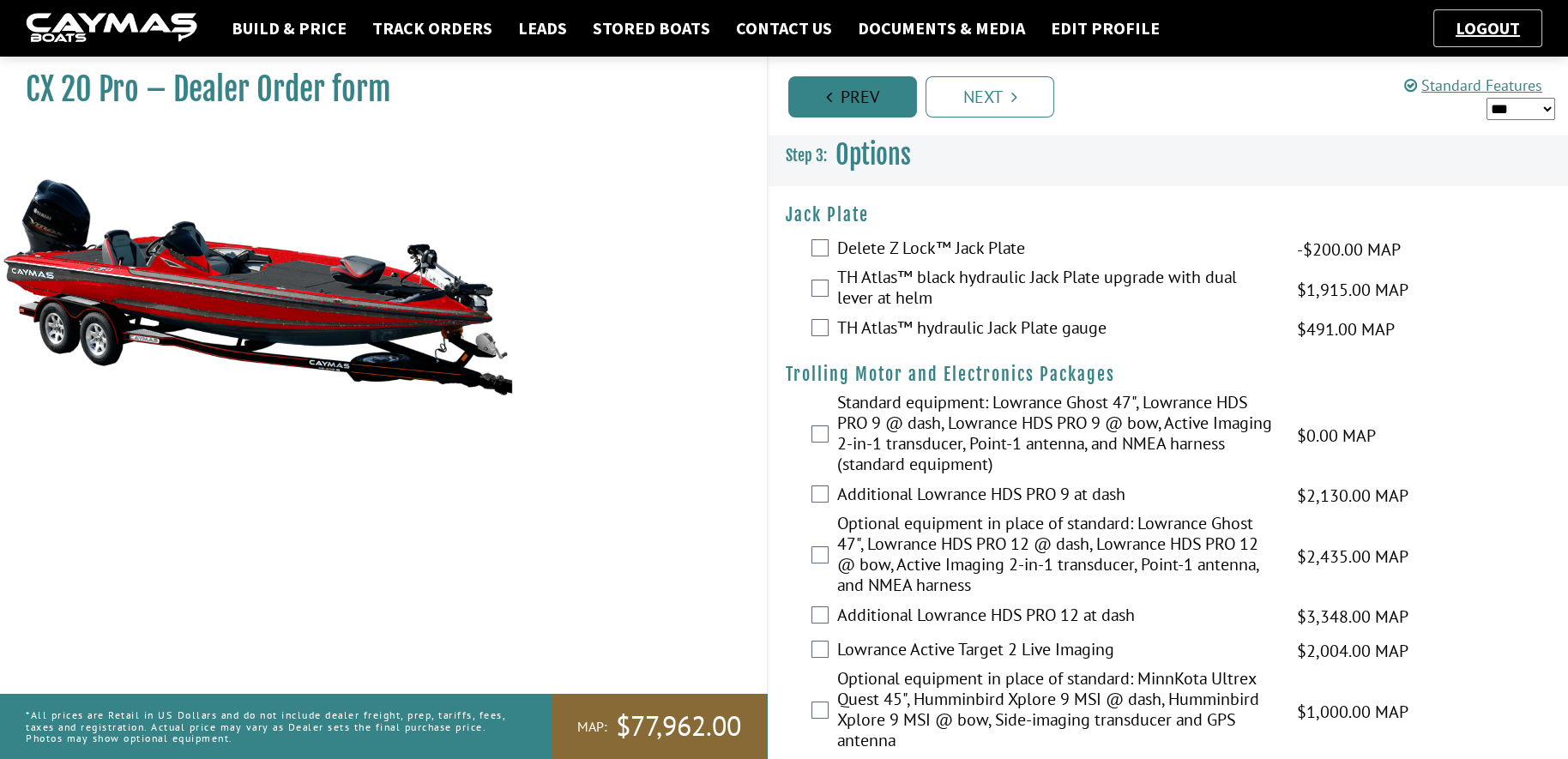
click at [877, 100] on link "Prev" at bounding box center [852, 96] width 129 height 41
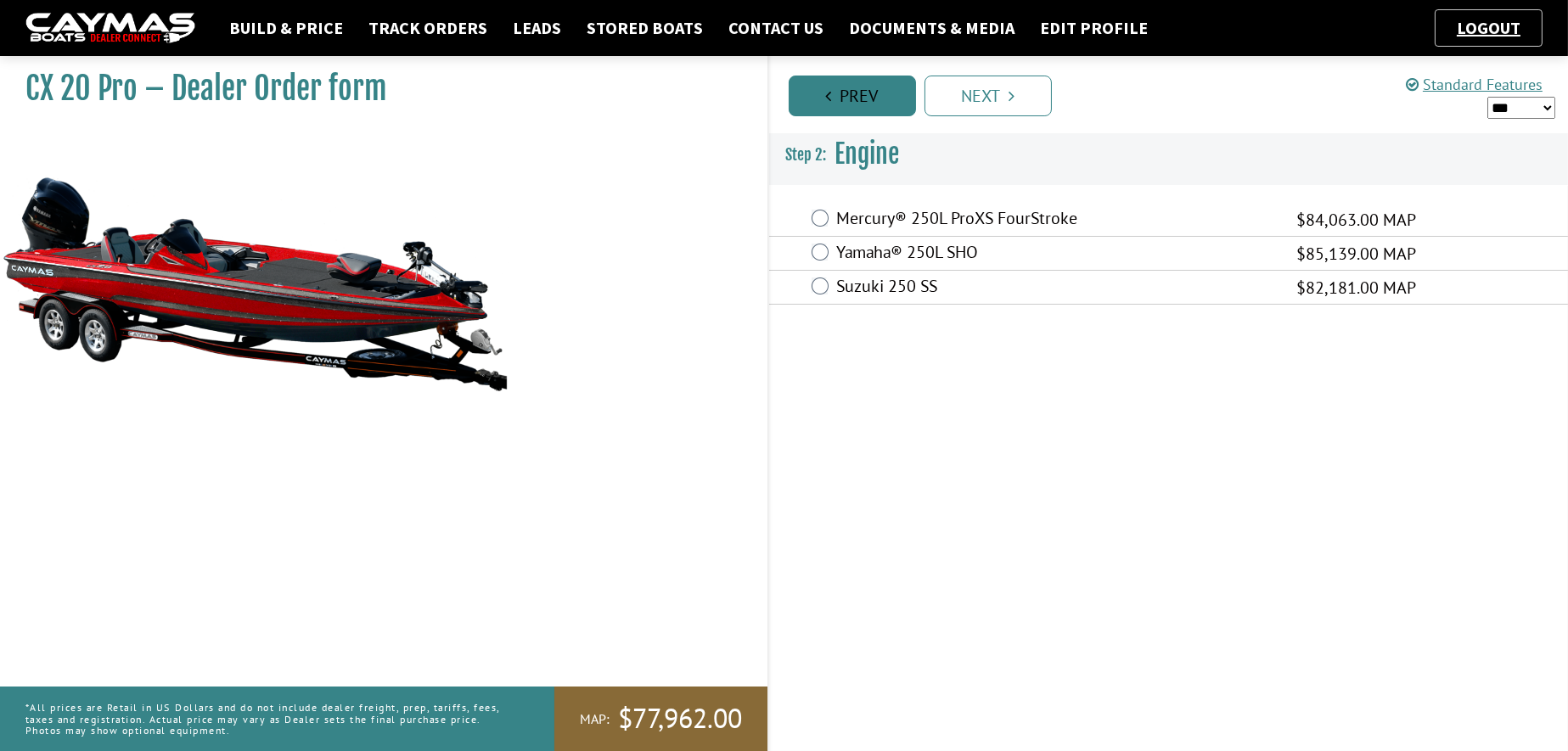
click at [868, 99] on link "Prev" at bounding box center [852, 95] width 127 height 41
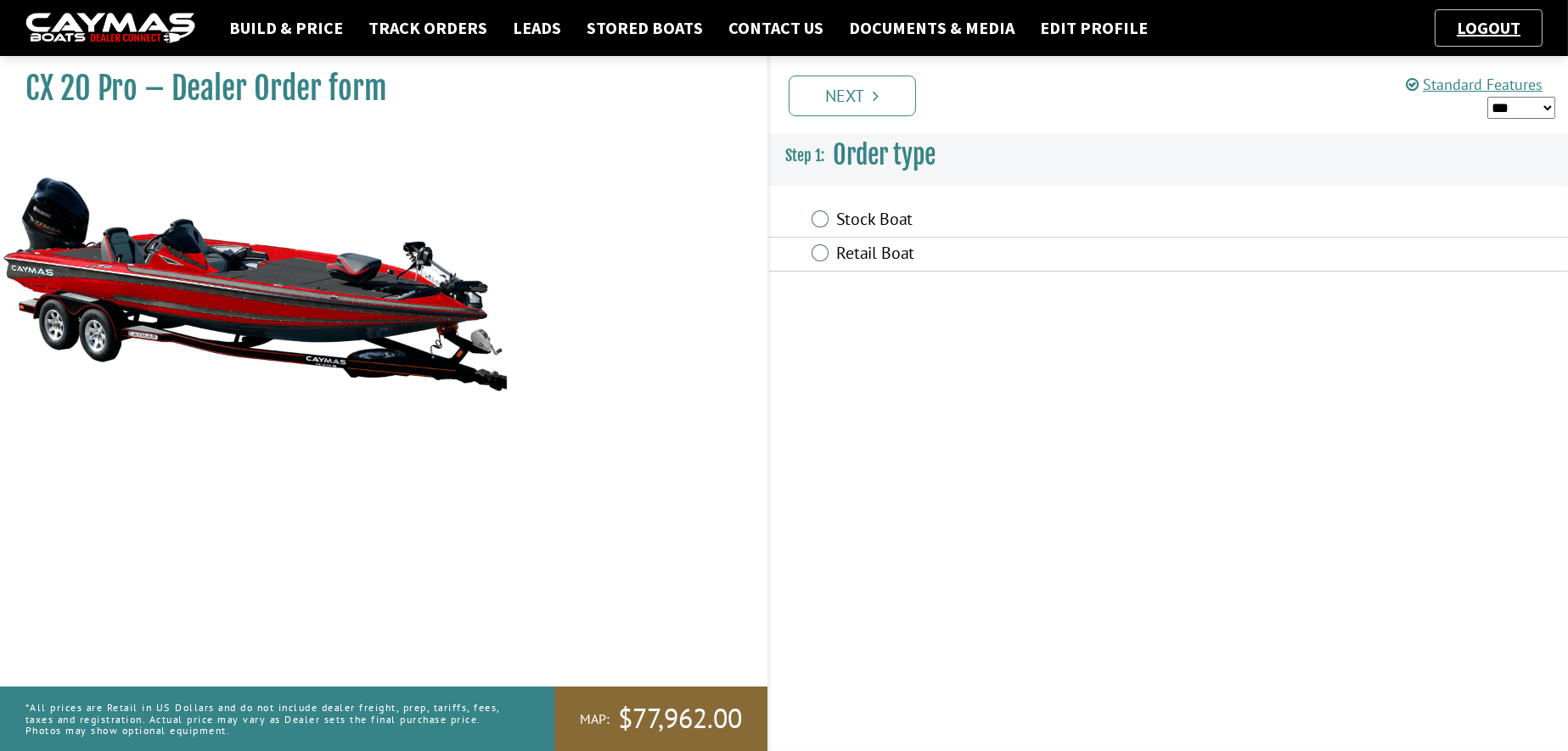
click at [1528, 104] on select "*** ****** ******" at bounding box center [1521, 108] width 68 height 22
select select "*"
click at [1487, 97] on select "*** ****** ******" at bounding box center [1521, 108] width 68 height 22
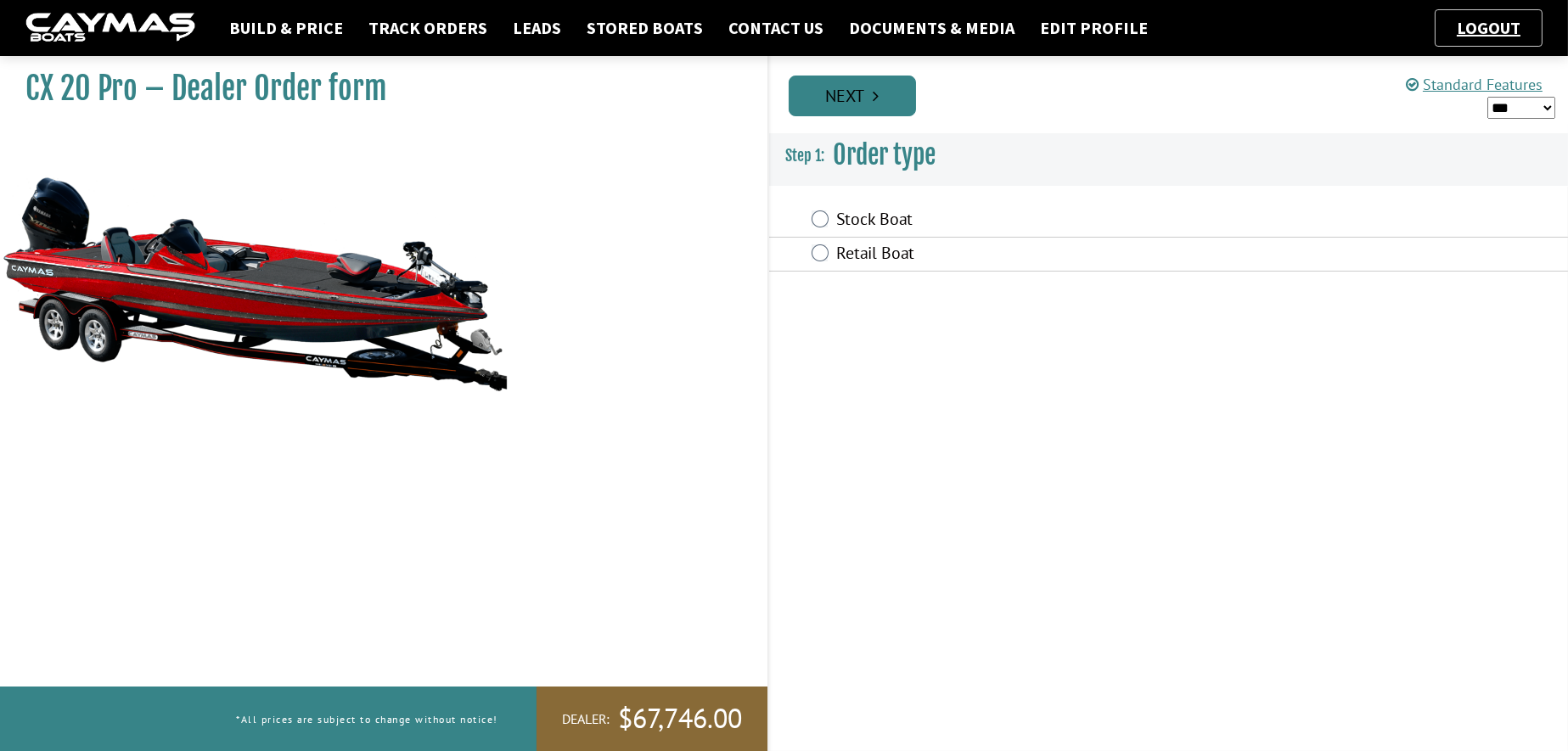
click at [873, 92] on icon "Pagination" at bounding box center [876, 96] width 6 height 17
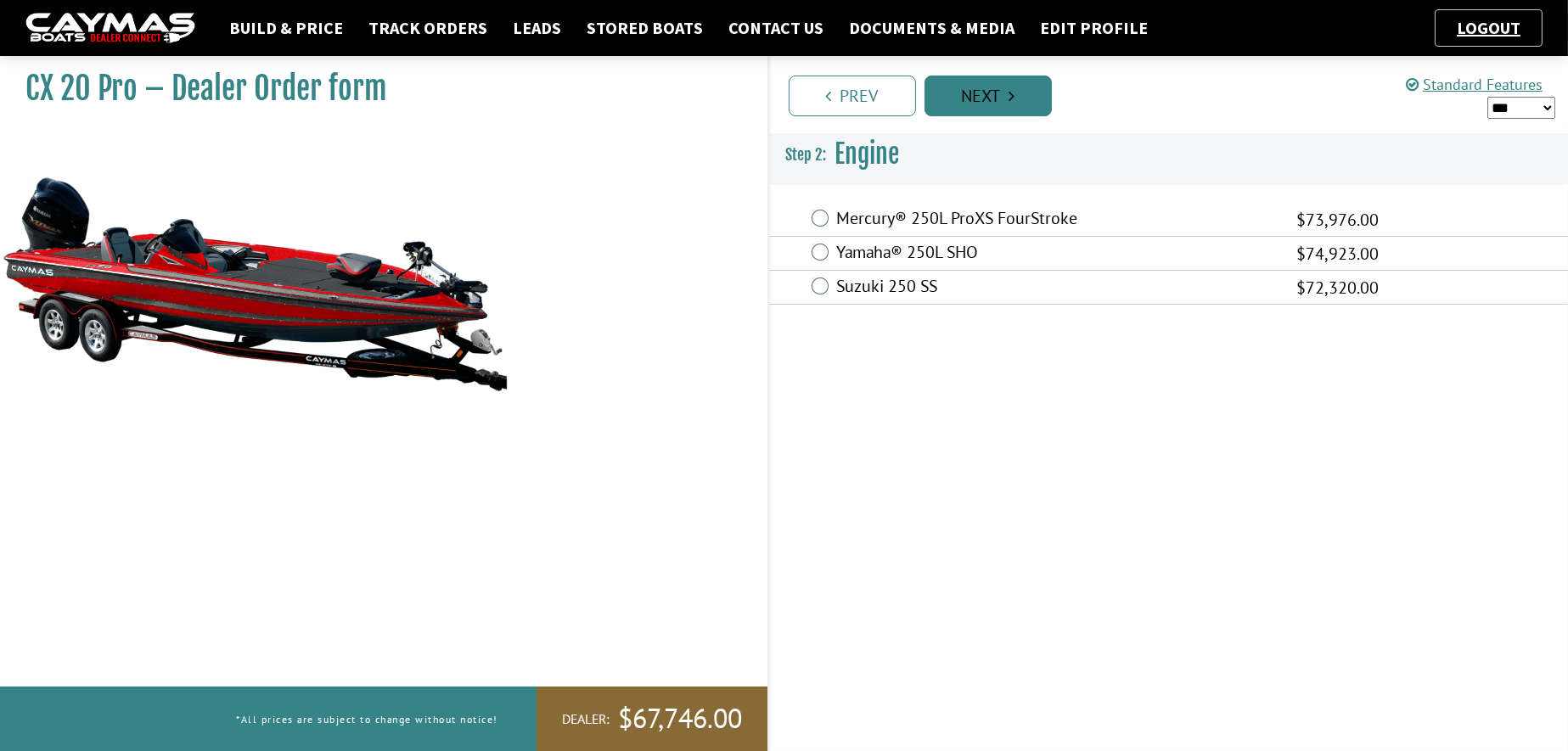
click at [988, 90] on link "Next" at bounding box center [988, 95] width 127 height 41
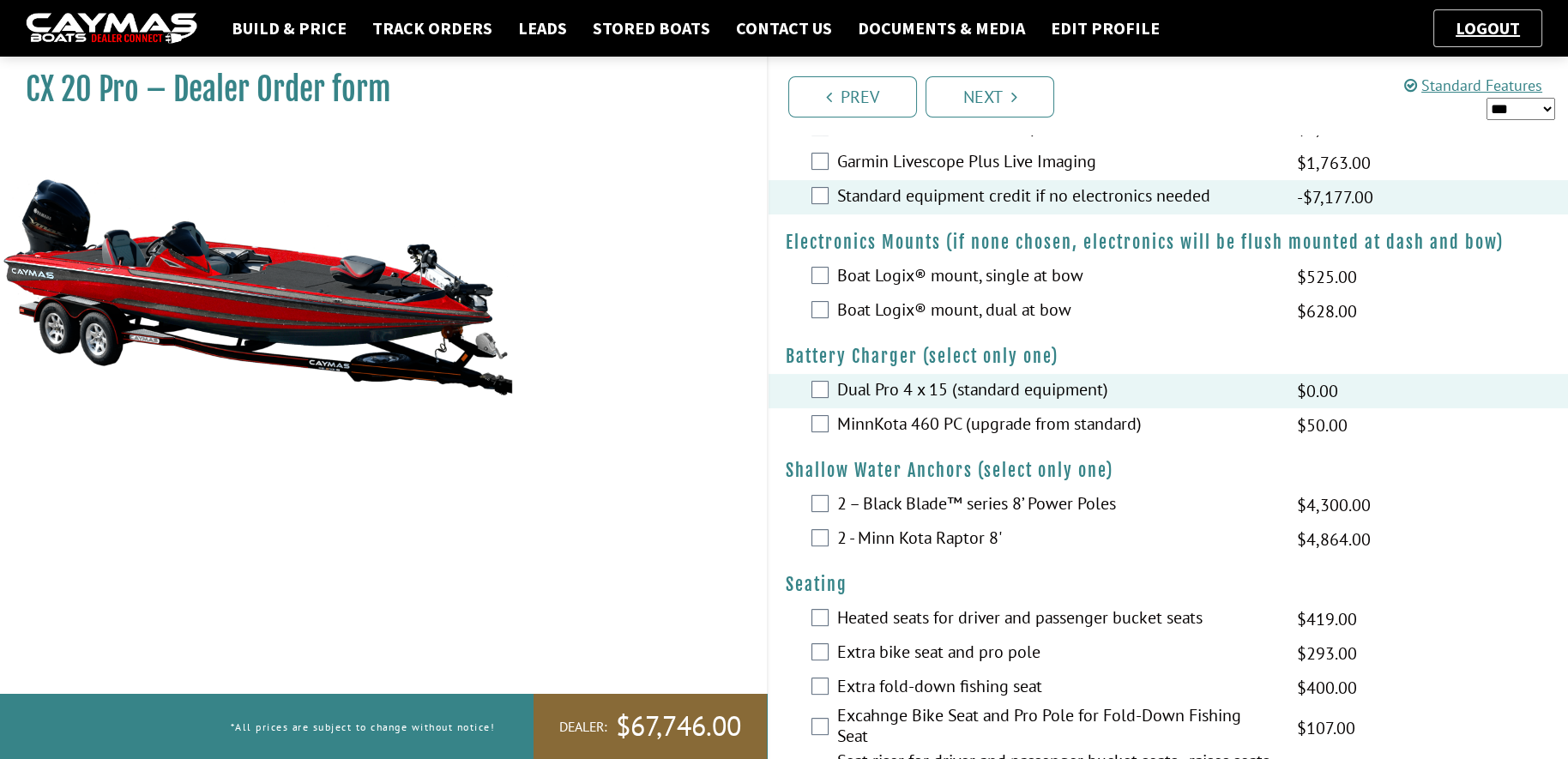
scroll to position [1287, 0]
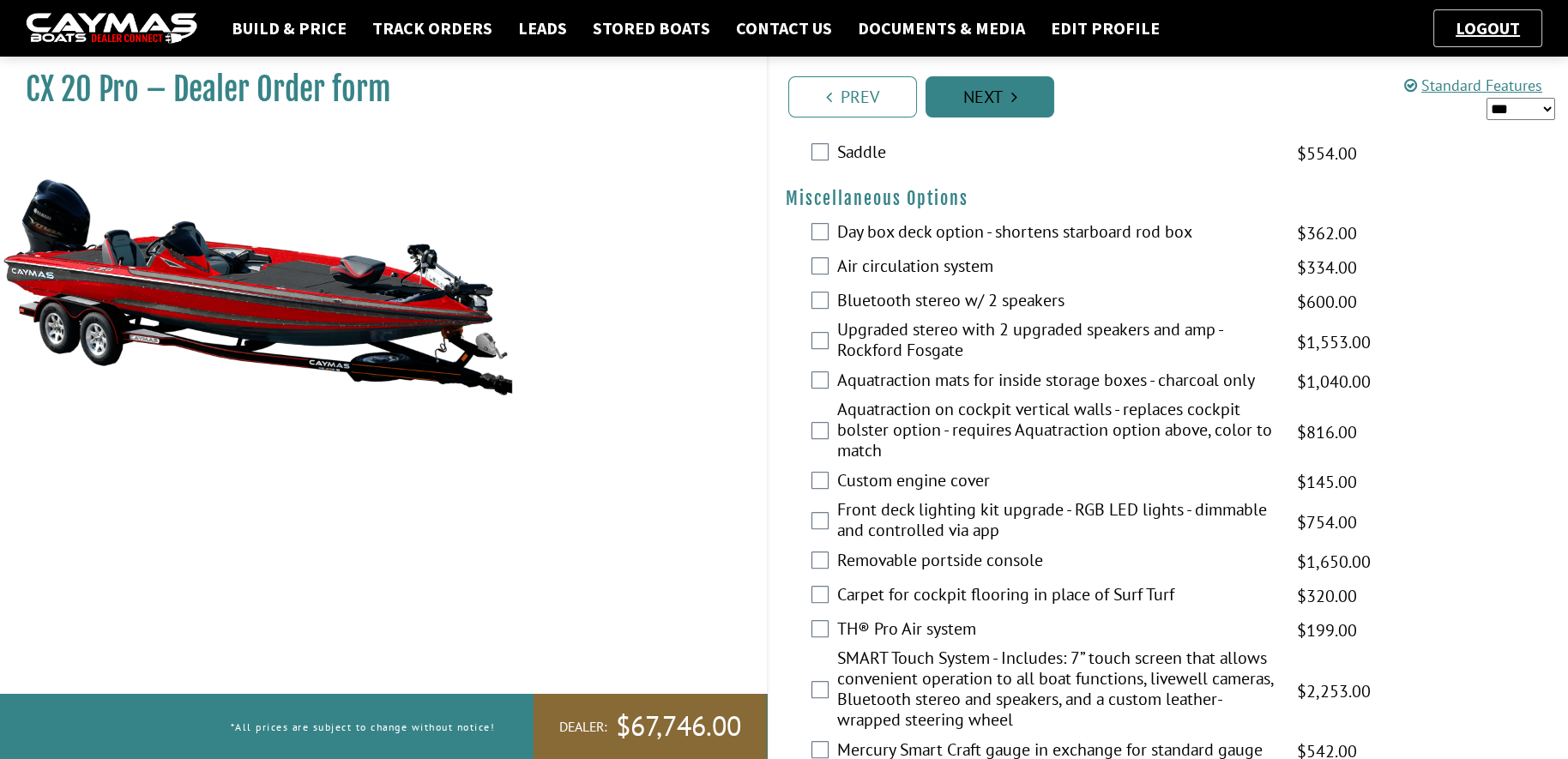
click at [975, 113] on link "Next" at bounding box center [989, 96] width 129 height 41
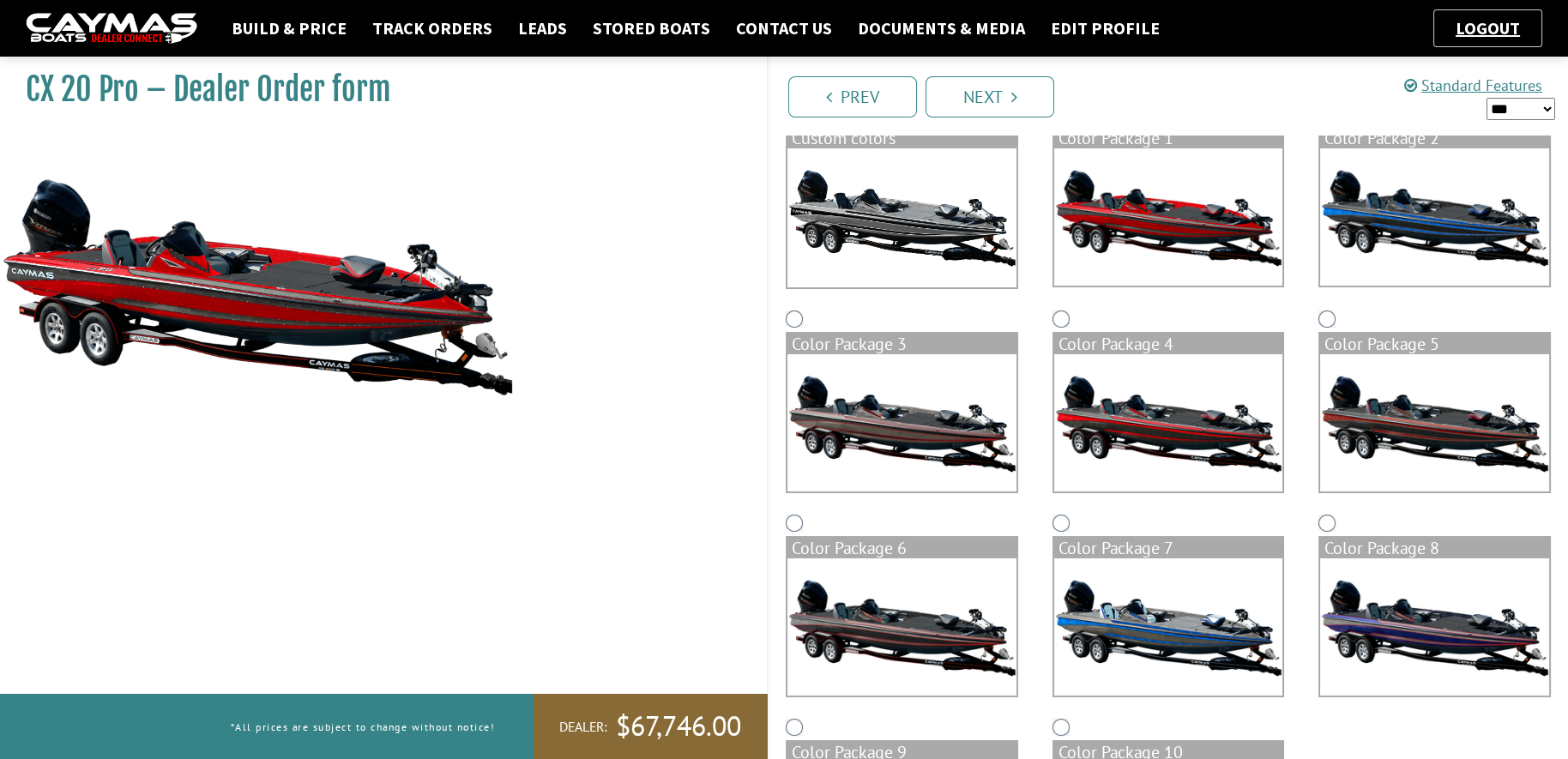
scroll to position [356, 0]
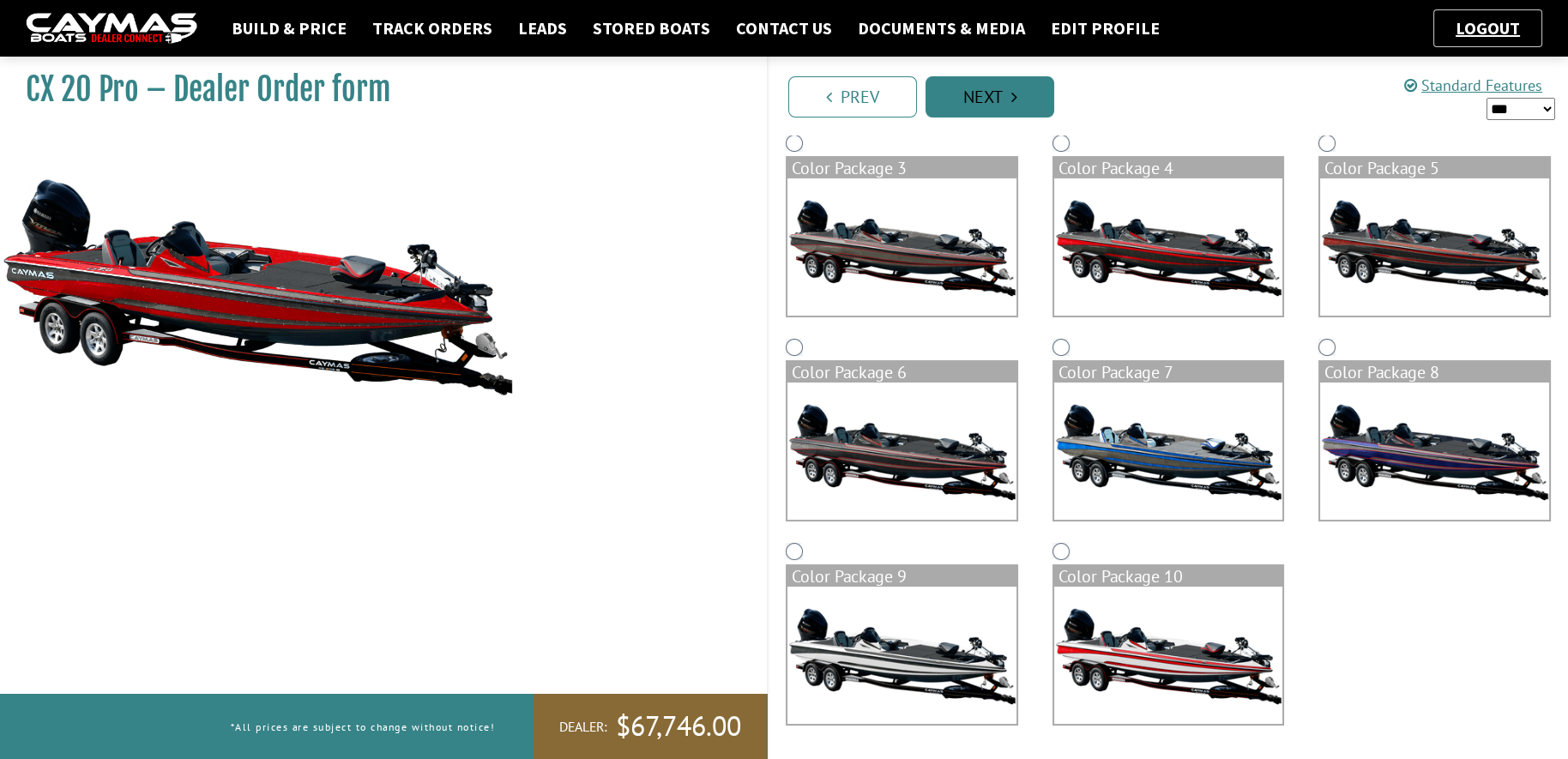
click at [979, 97] on link "Next" at bounding box center [989, 96] width 129 height 41
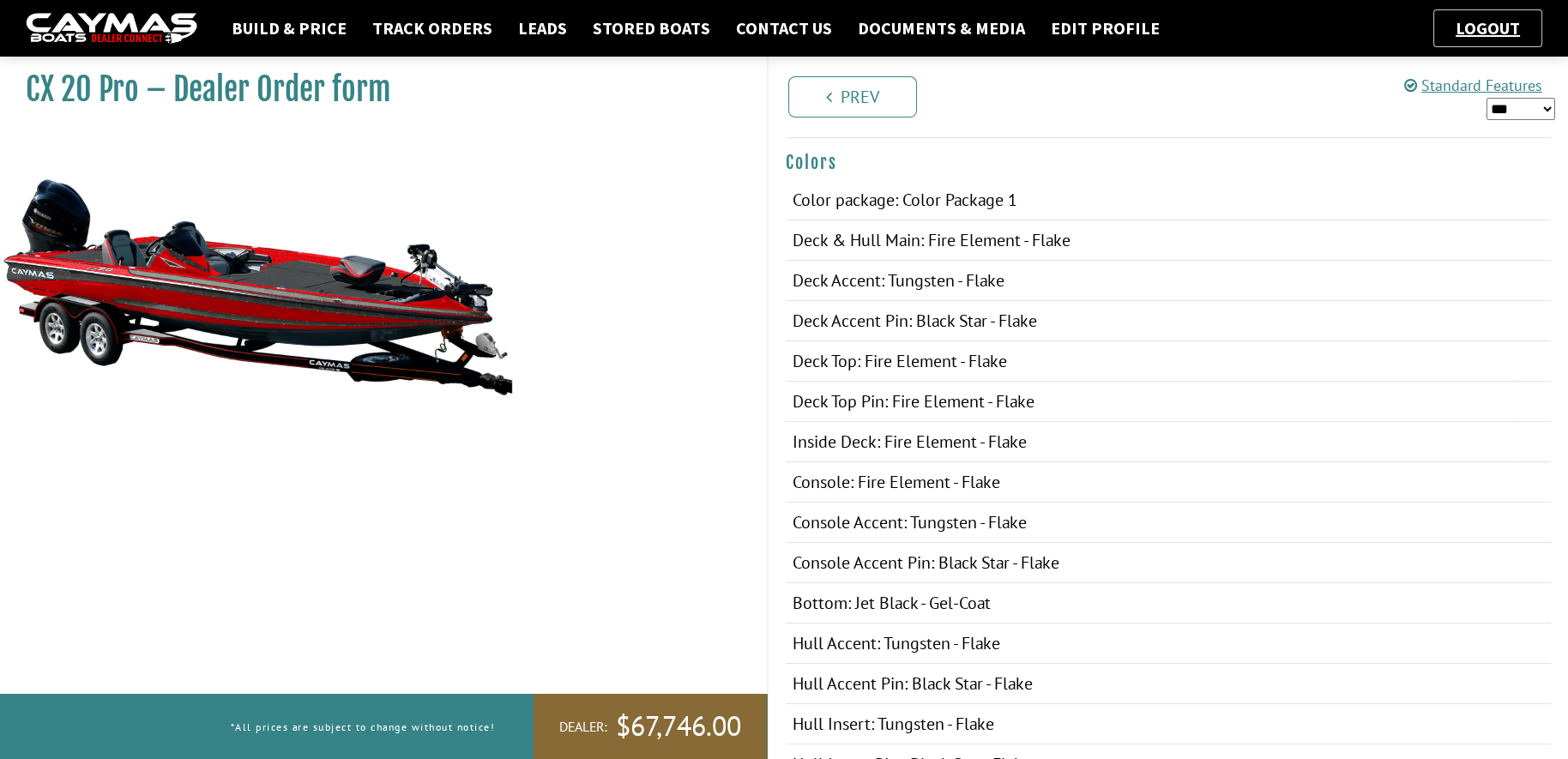
scroll to position [0, 0]
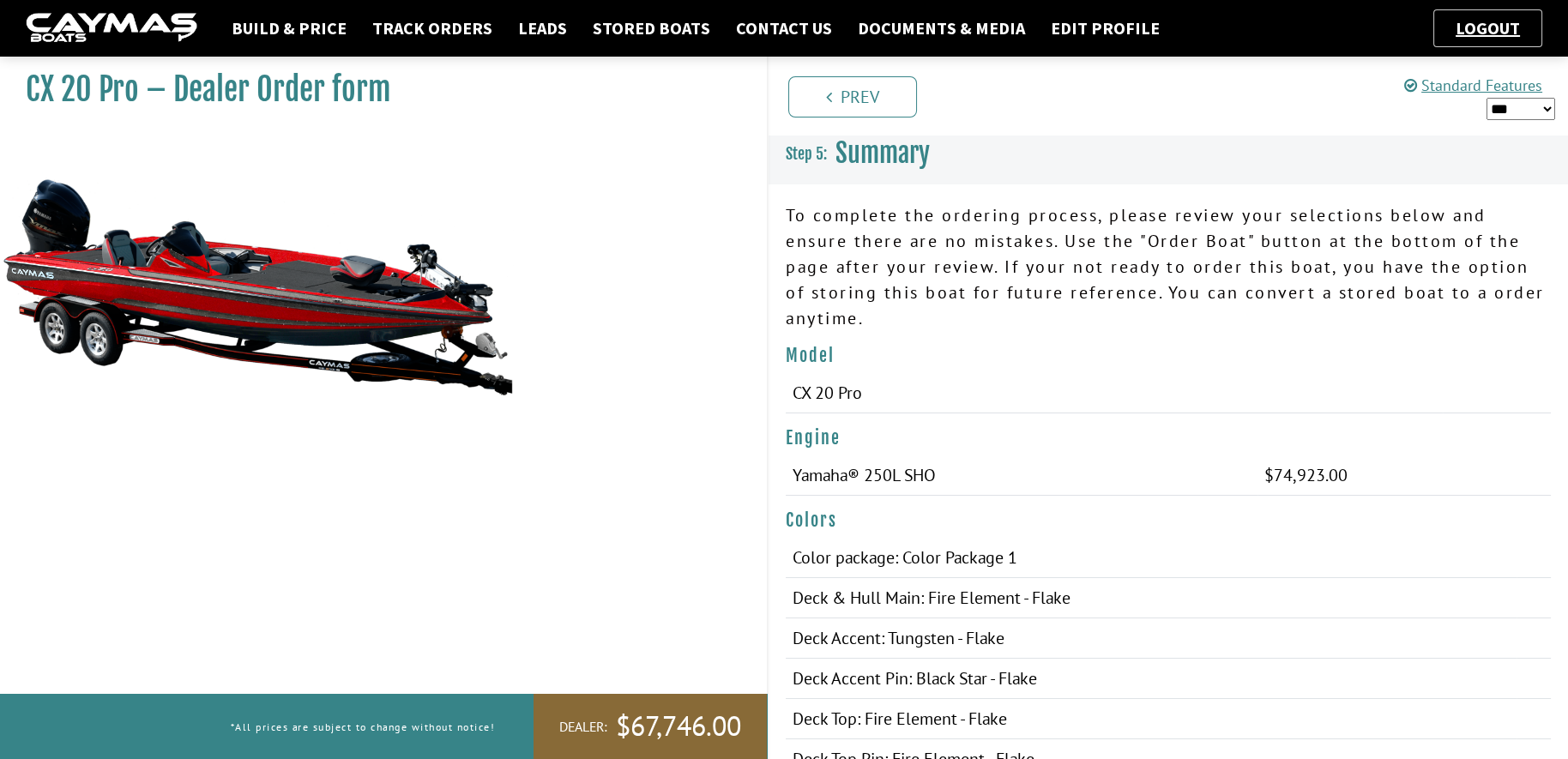
drag, startPoint x: 1128, startPoint y: 383, endPoint x: 1125, endPoint y: 372, distance: 11.4
click at [871, 102] on link "Prev" at bounding box center [852, 96] width 129 height 41
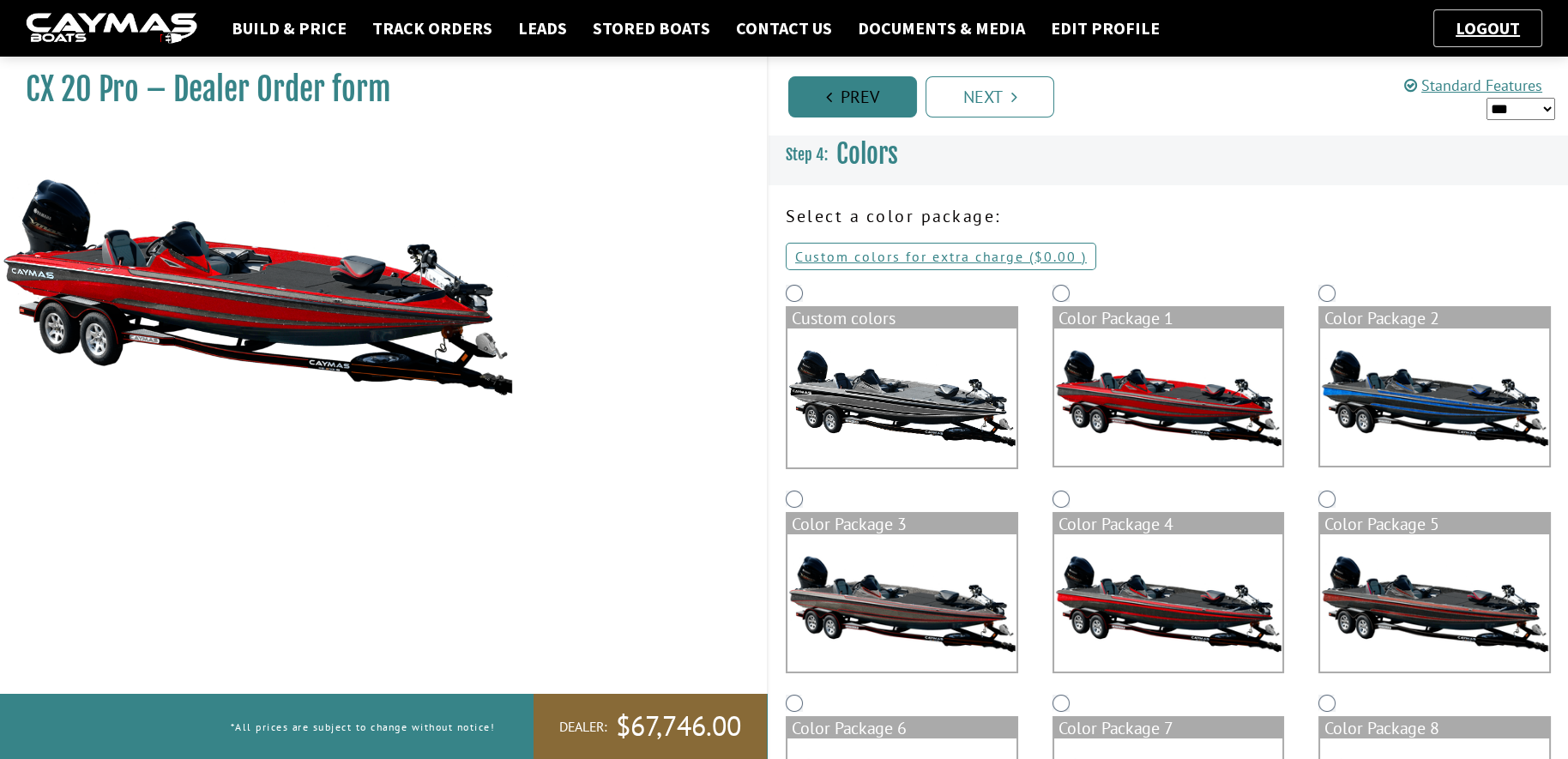
click at [846, 97] on link "Prev" at bounding box center [852, 96] width 129 height 41
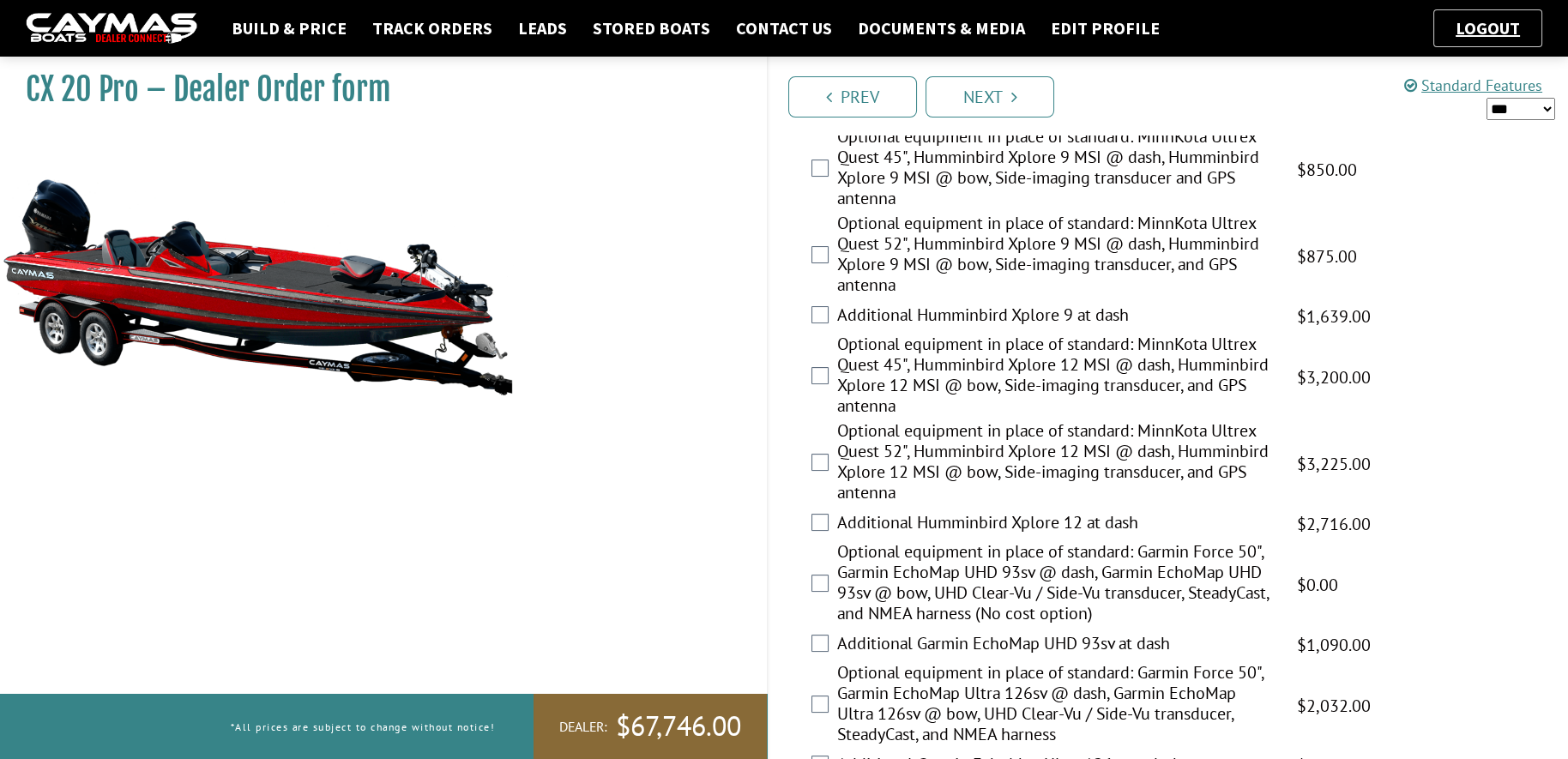
scroll to position [218, 0]
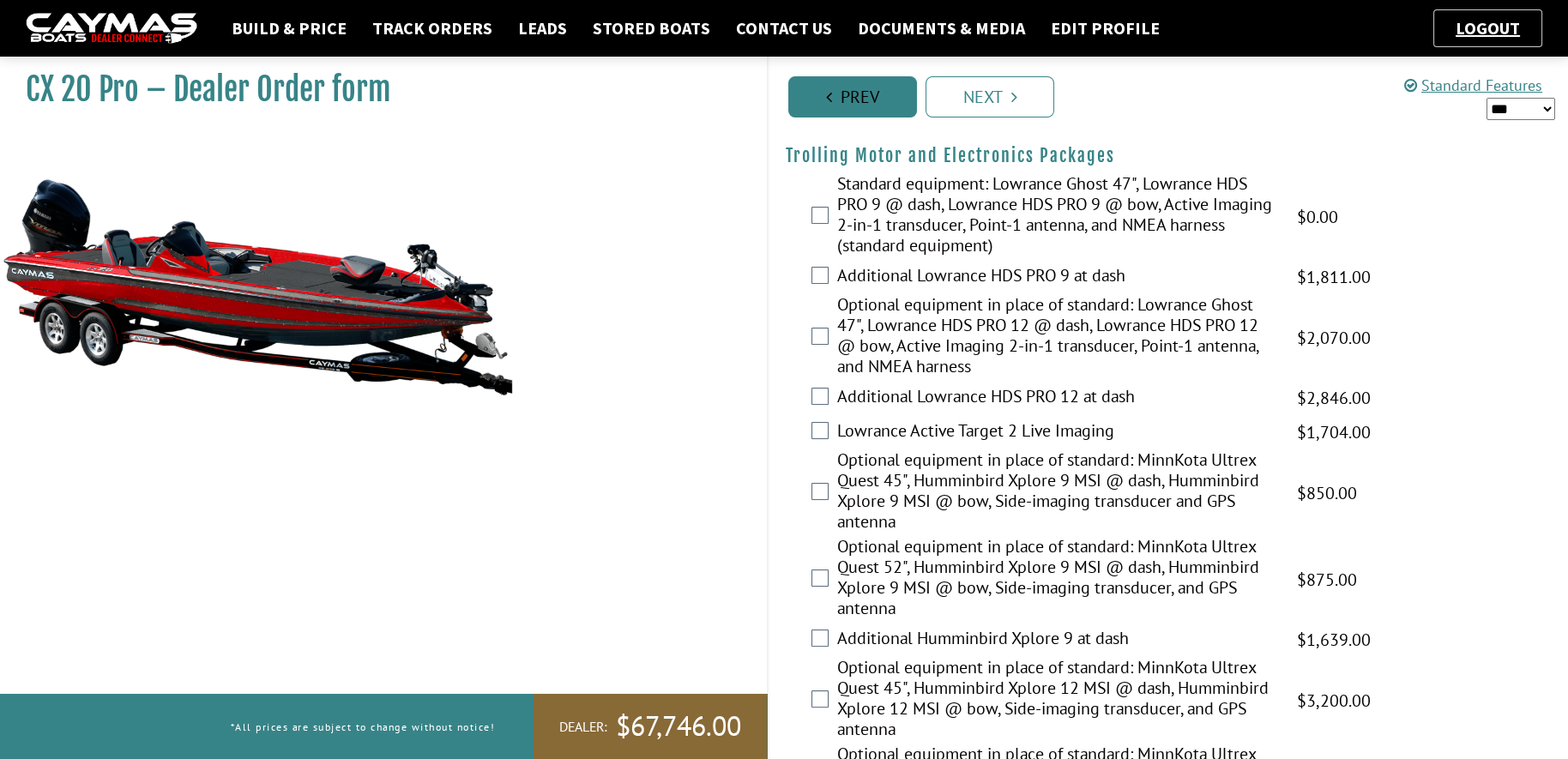
click at [847, 95] on link "Prev" at bounding box center [852, 96] width 129 height 41
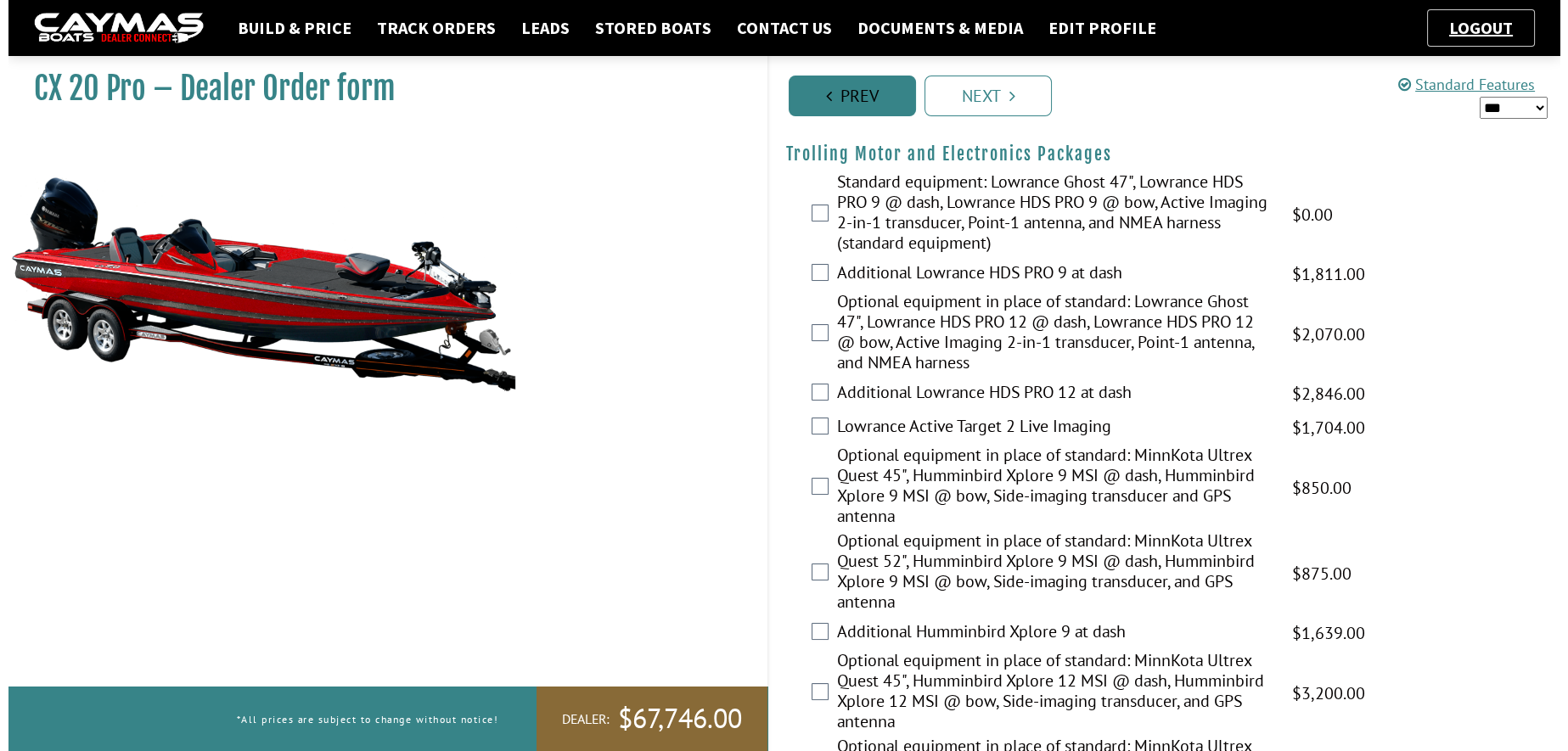
scroll to position [0, 0]
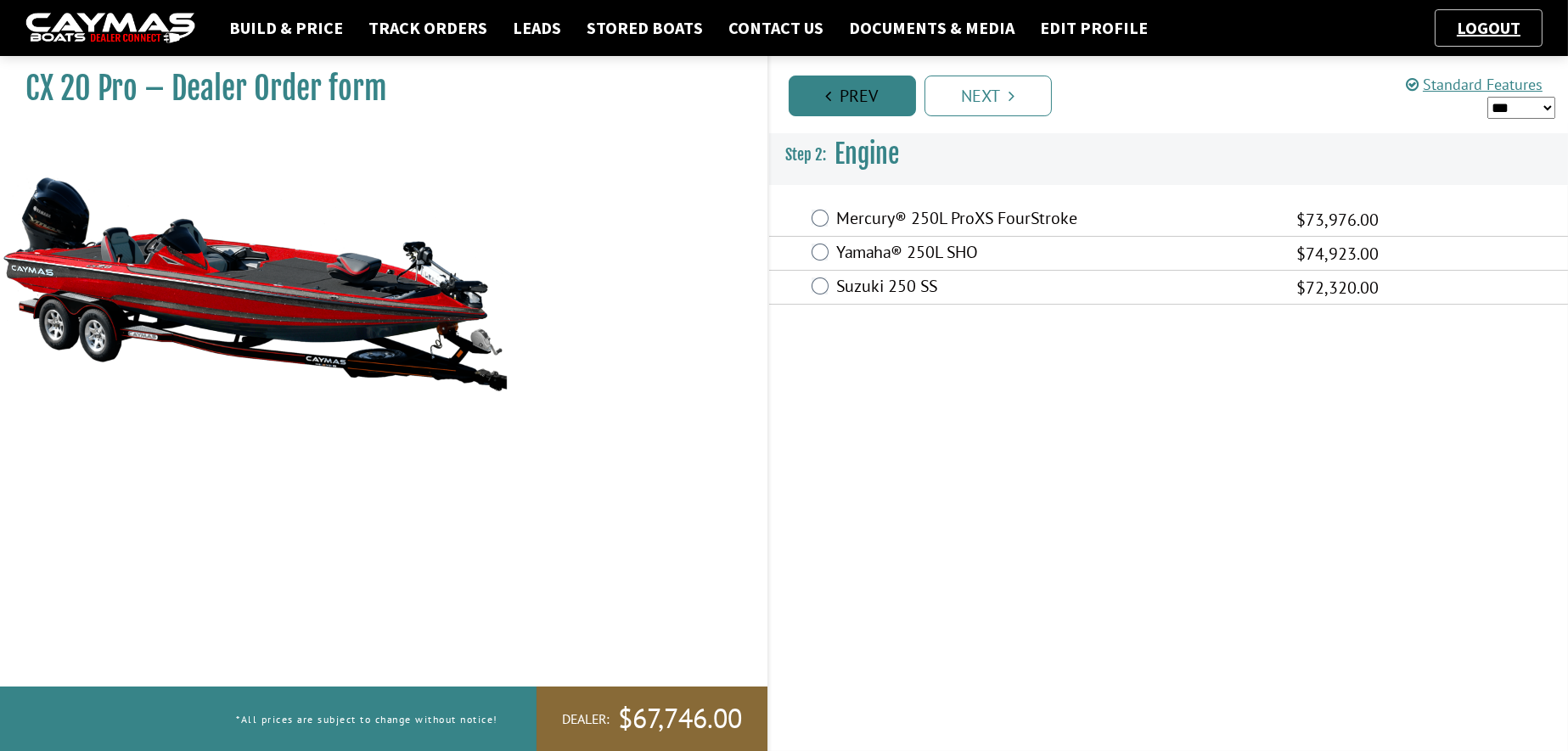
click at [849, 97] on link "Prev" at bounding box center [852, 95] width 127 height 41
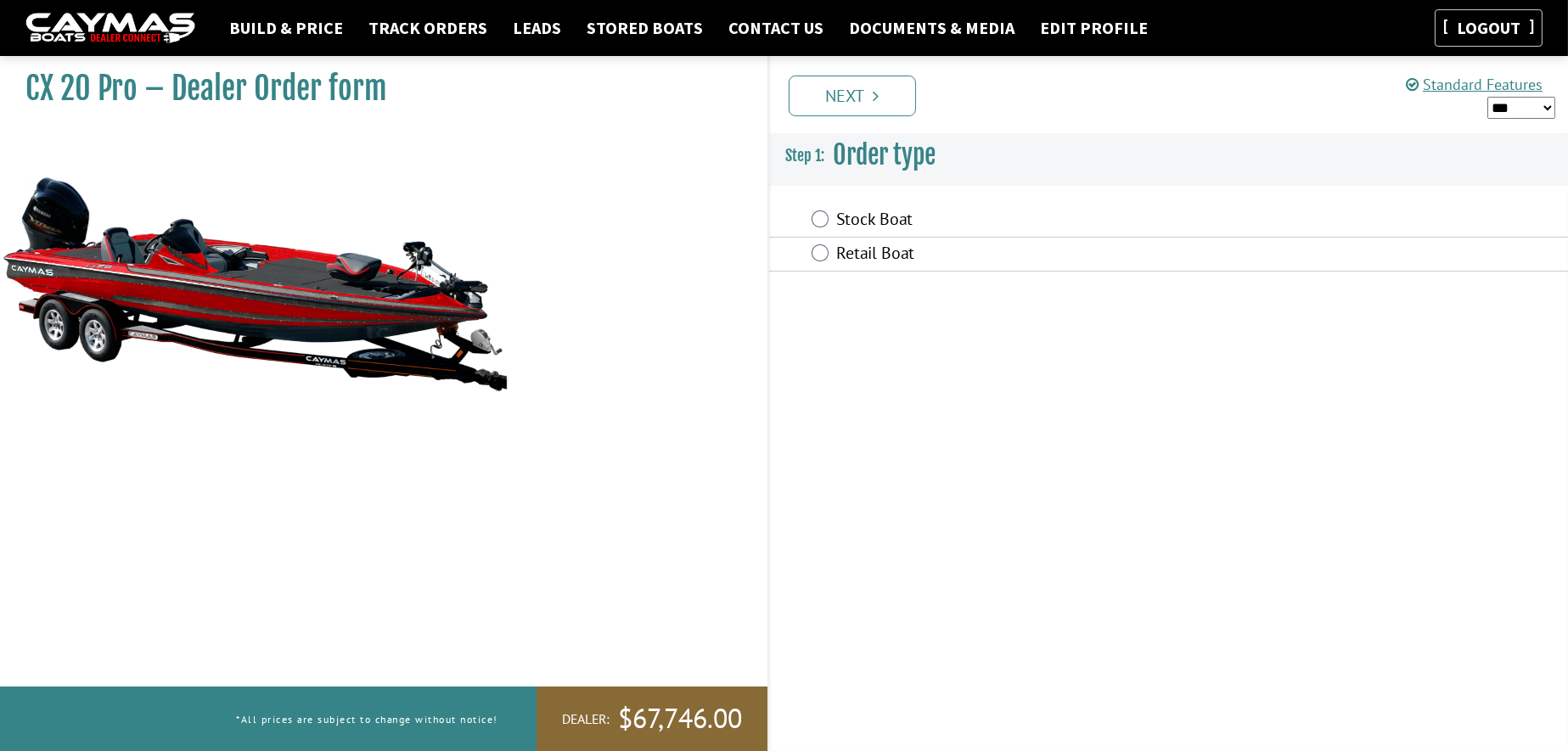
click at [1473, 21] on link "Logout" at bounding box center [1488, 27] width 80 height 21
